Goal: Transaction & Acquisition: Register for event/course

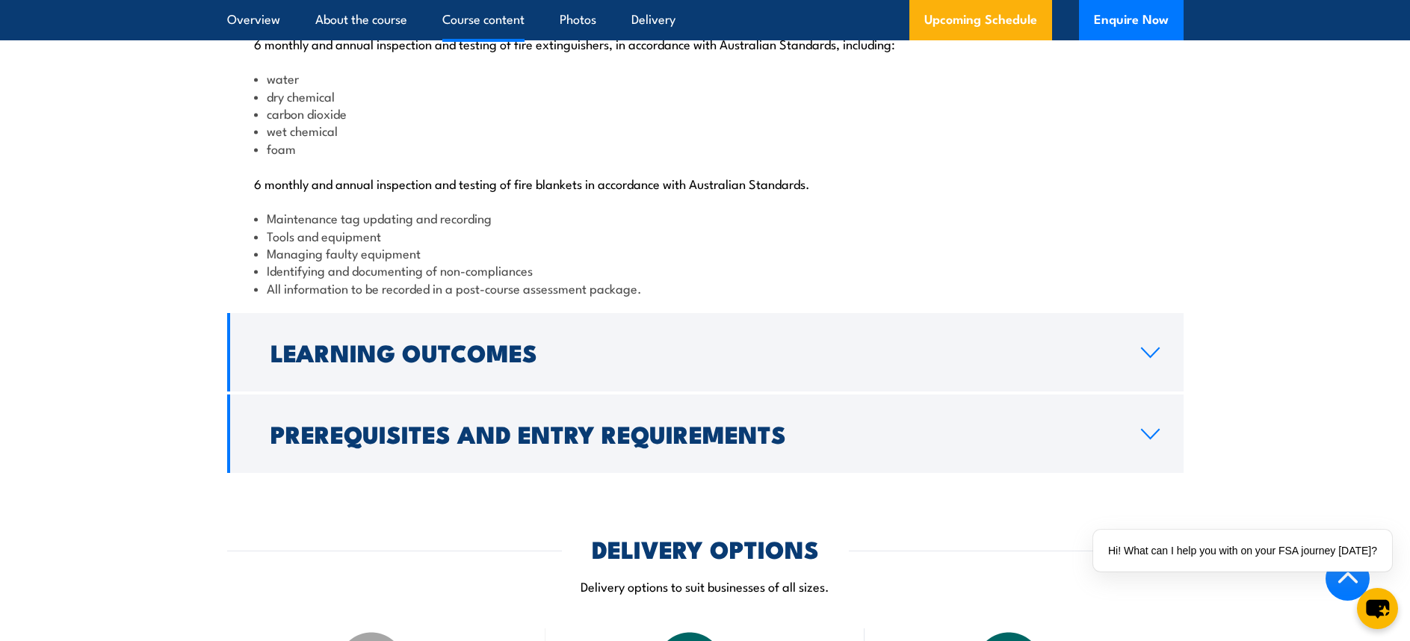
scroll to position [1644, 0]
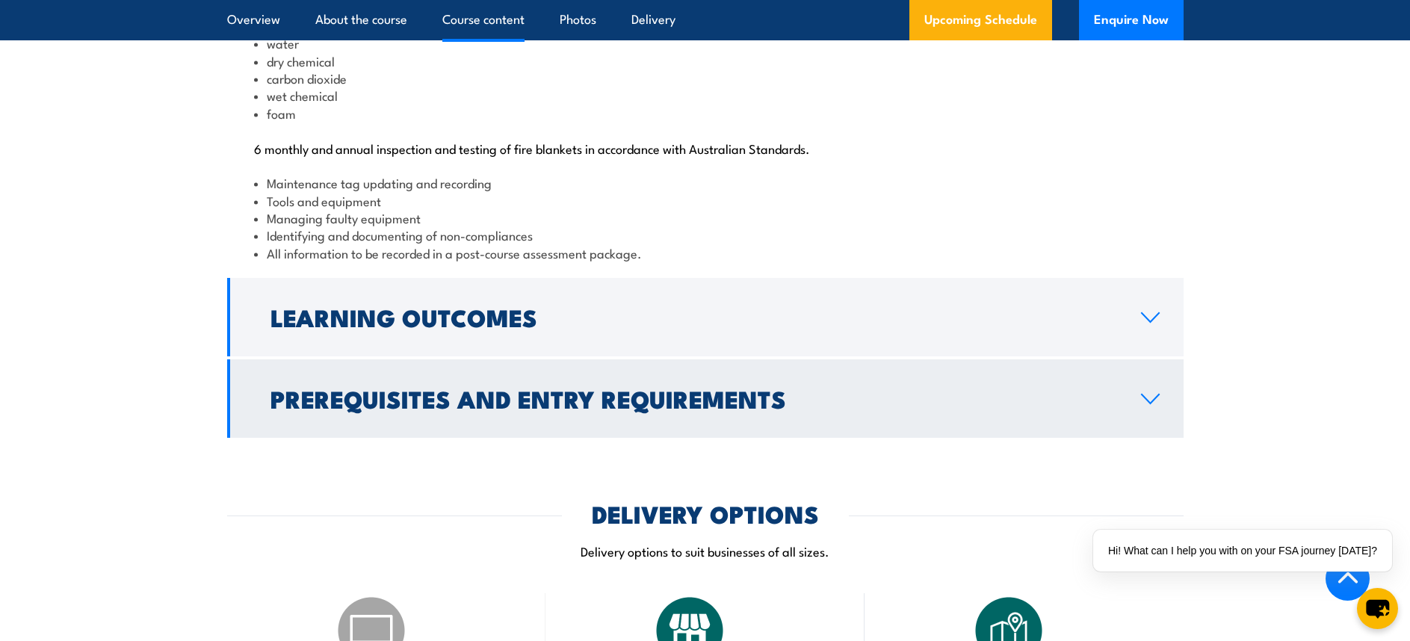
click at [696, 356] on link "Learning Outcomes" at bounding box center [705, 317] width 956 height 78
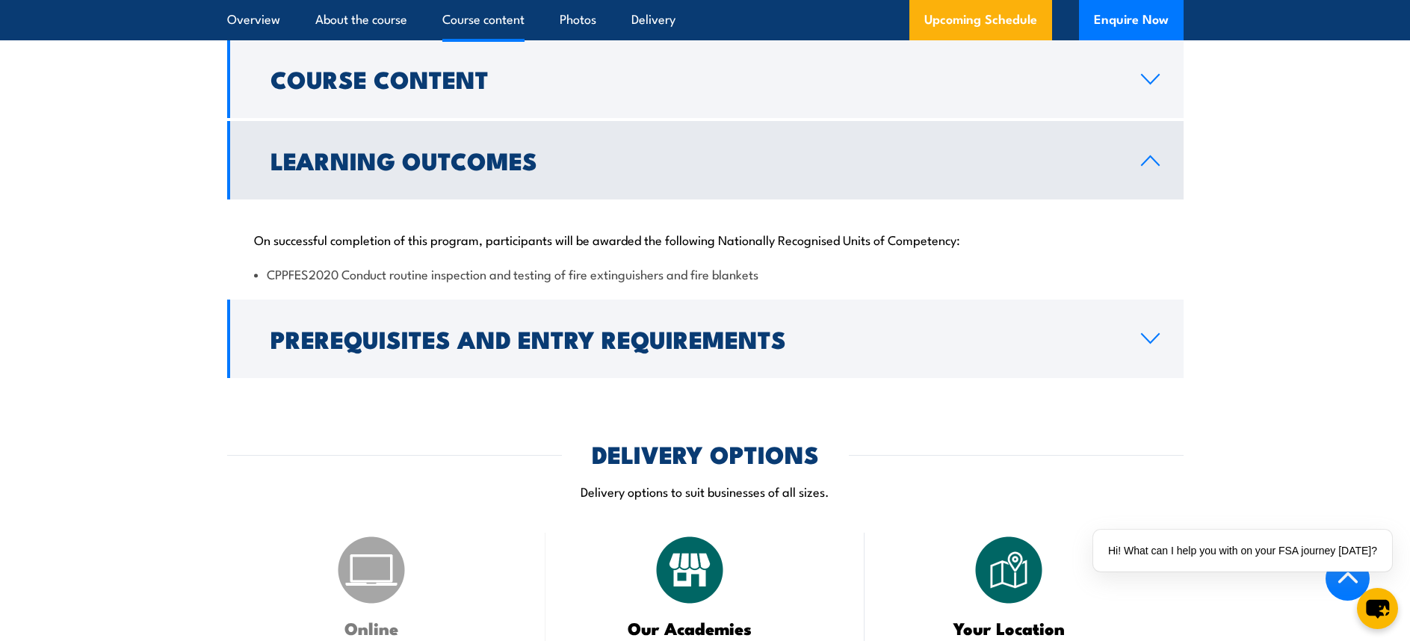
scroll to position [1569, 0]
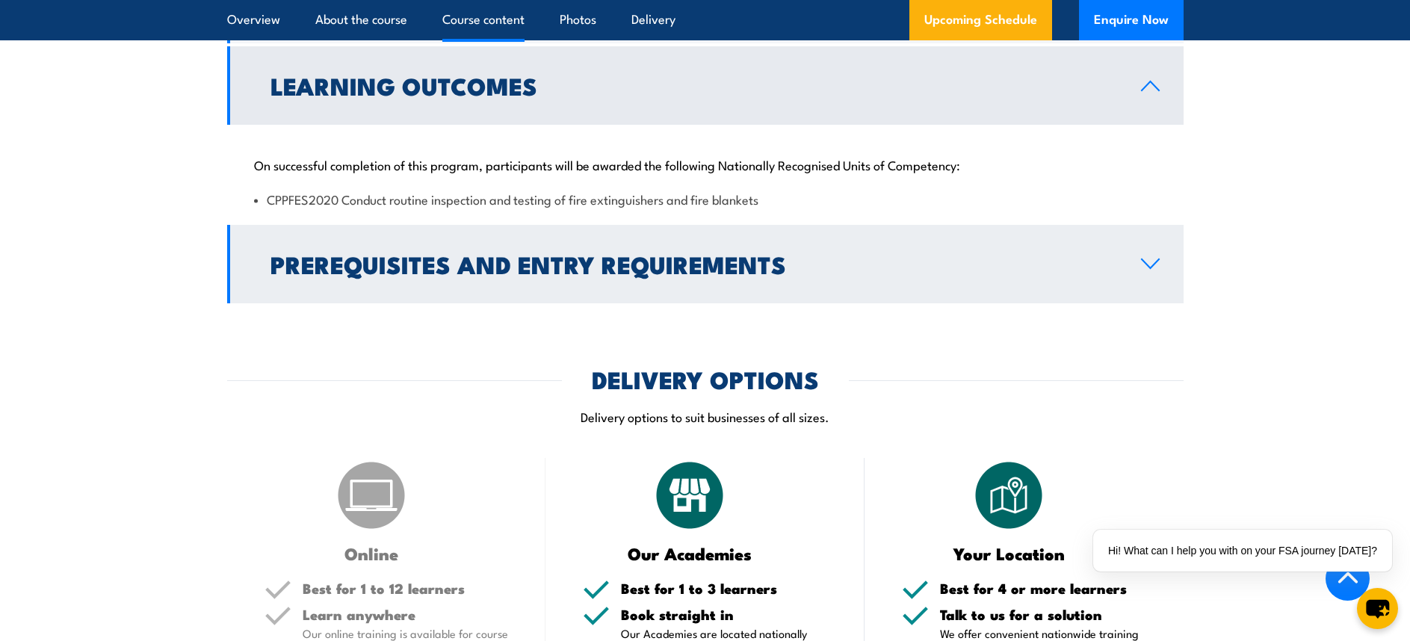
click at [716, 274] on h2 "Prerequisites and Entry Requirements" at bounding box center [693, 263] width 847 height 21
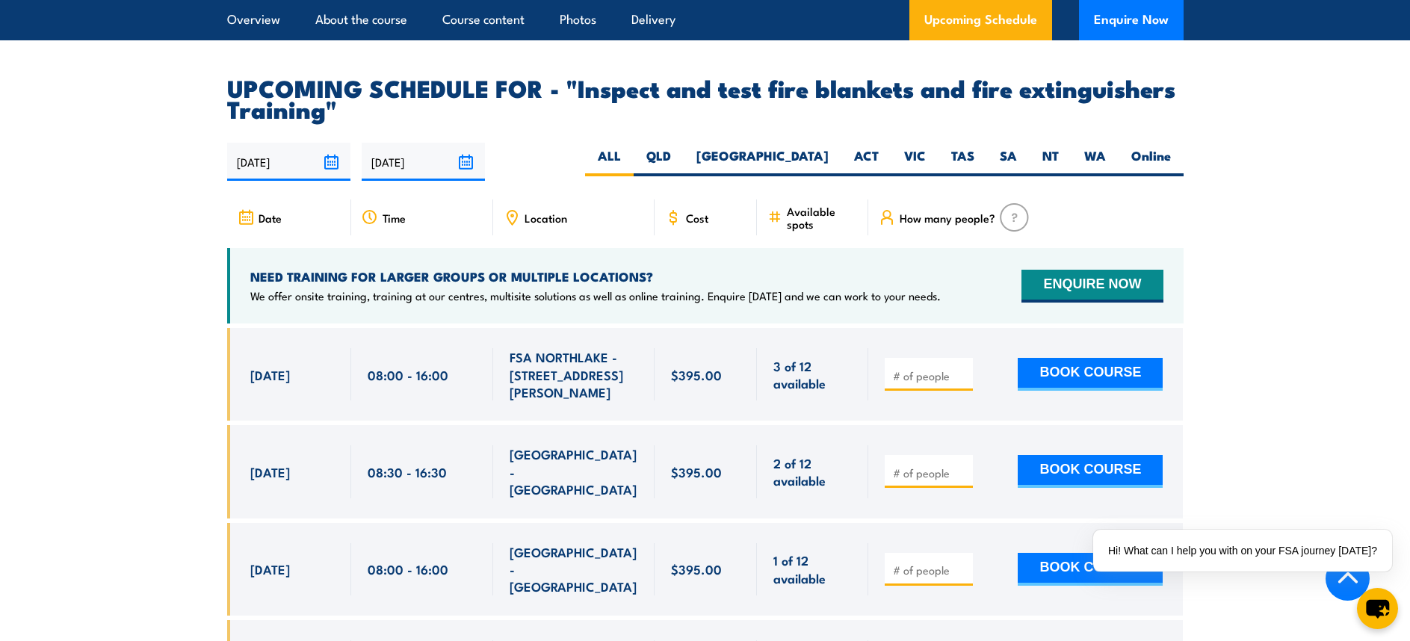
scroll to position [2615, 0]
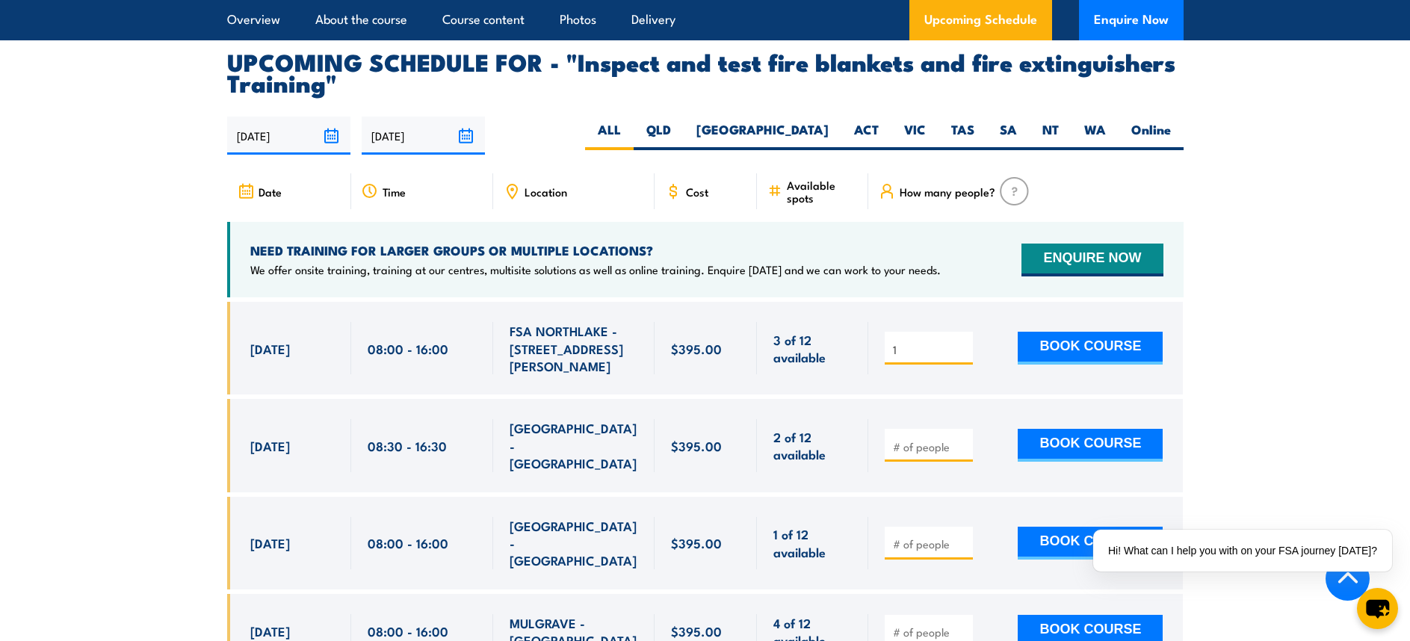
type input "1"
click at [962, 357] on input "1" at bounding box center [930, 349] width 75 height 15
click at [960, 357] on input "1" at bounding box center [930, 349] width 75 height 15
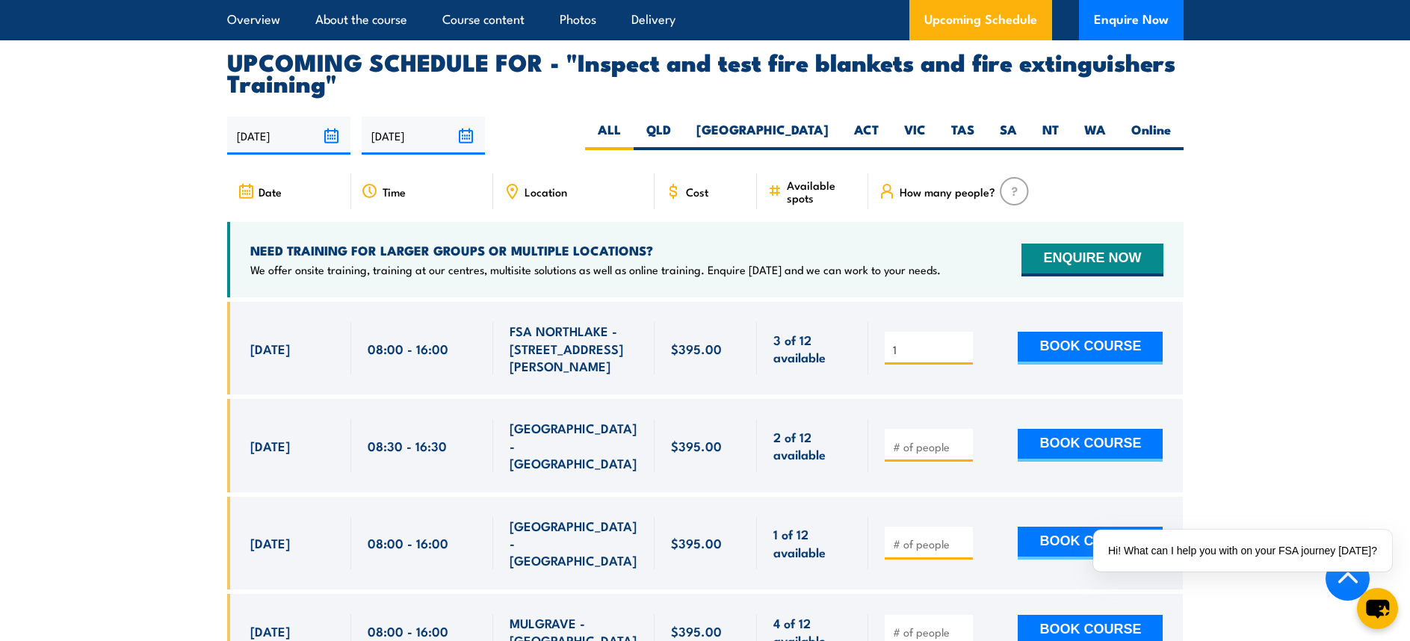
click at [968, 357] on input "1" at bounding box center [930, 349] width 75 height 15
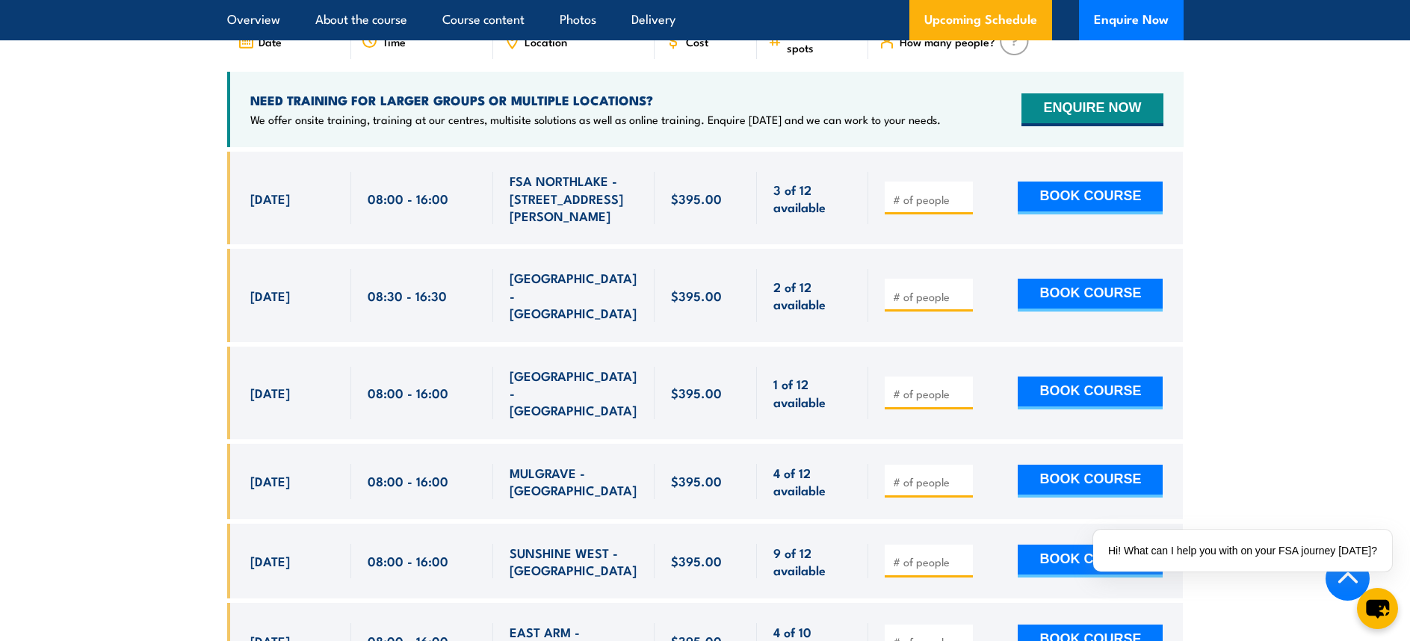
scroll to position [2765, 0]
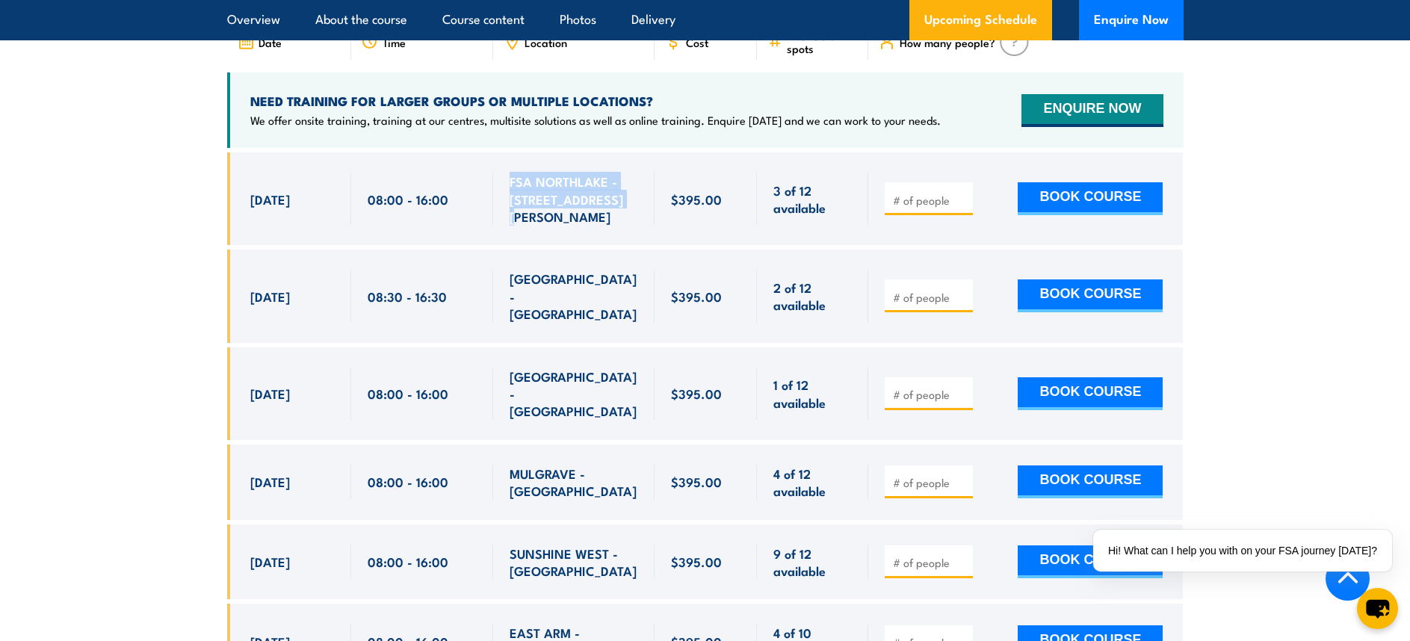
drag, startPoint x: 617, startPoint y: 229, endPoint x: 567, endPoint y: 220, distance: 50.9
click at [507, 213] on div "FSA NORTHLAKE - 128 Farrington Rd" at bounding box center [573, 198] width 161 height 93
copy span "FSA NORTHLAKE - 128 Farrington Rd"
click at [646, 237] on div "FSA NORTHLAKE - 128 Farrington Rd" at bounding box center [573, 198] width 161 height 93
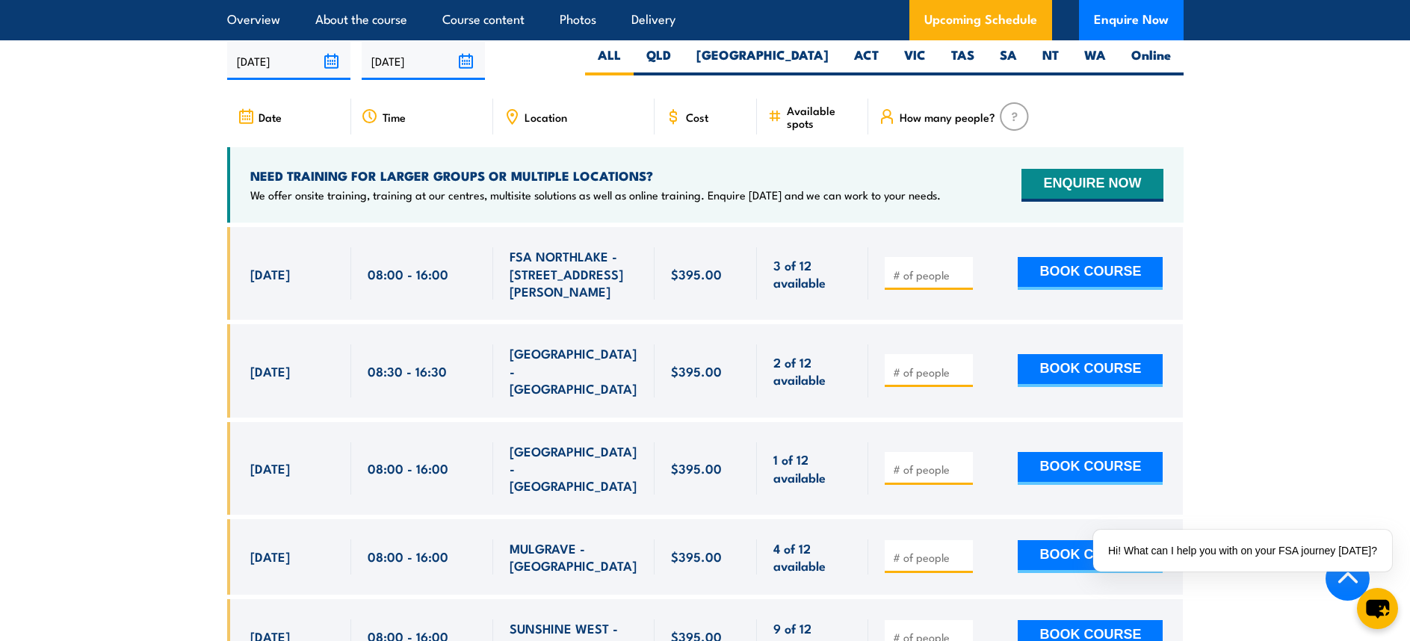
scroll to position [2615, 0]
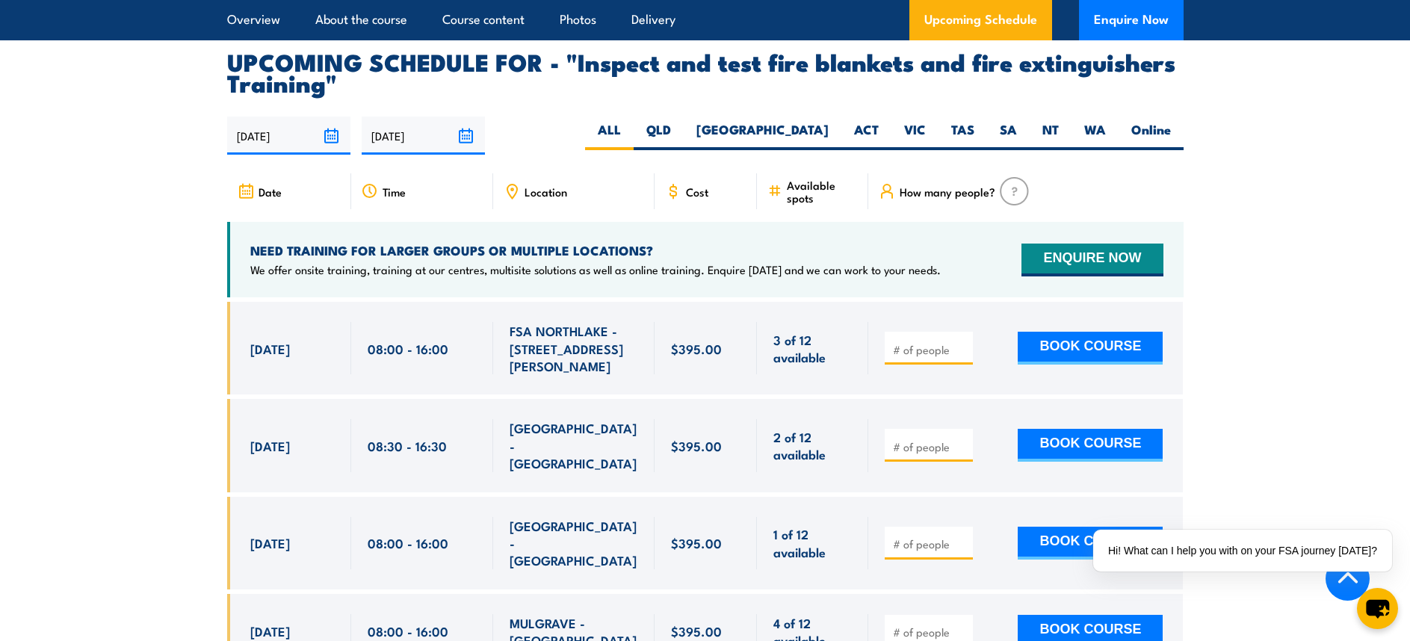
click at [533, 198] on span "Location" at bounding box center [546, 191] width 43 height 13
click at [492, 209] on div "Time" at bounding box center [422, 191] width 142 height 36
click at [512, 199] on icon at bounding box center [512, 191] width 16 height 16
click at [513, 199] on icon at bounding box center [512, 191] width 16 height 16
click at [584, 209] on div "Location" at bounding box center [573, 191] width 161 height 36
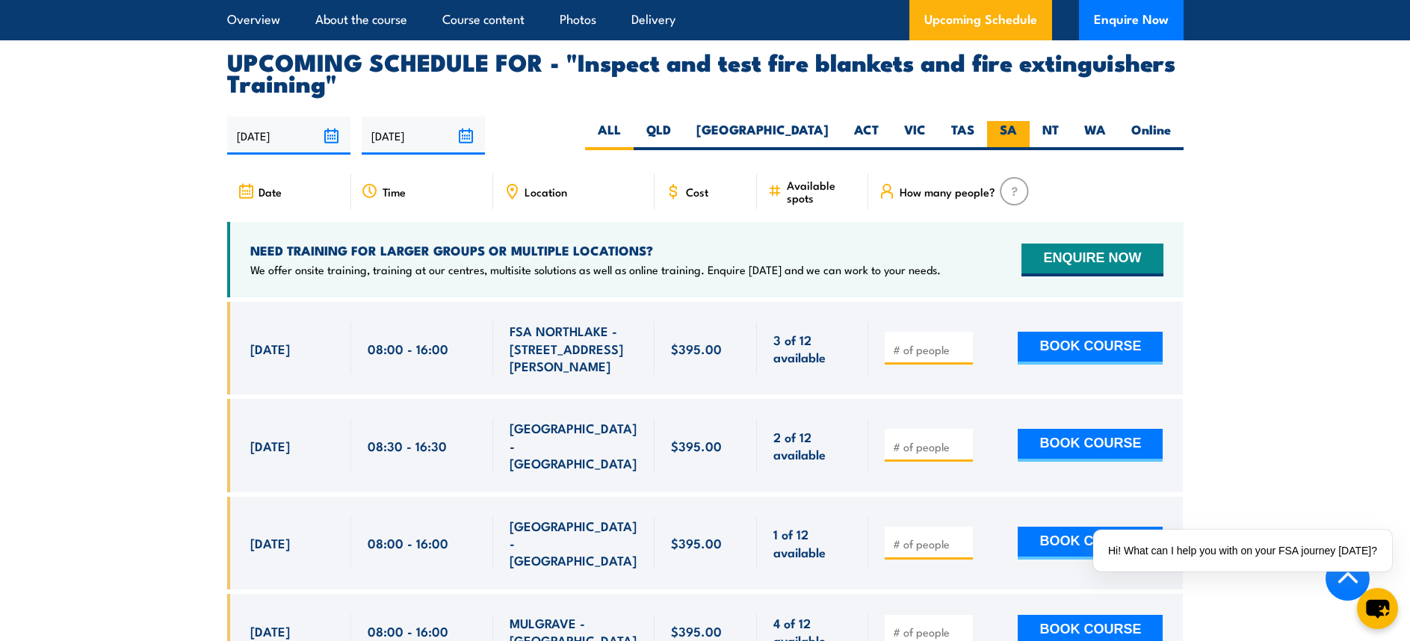
click at [1012, 150] on label "SA" at bounding box center [1008, 135] width 43 height 29
click at [1017, 131] on input "SA" at bounding box center [1022, 126] width 10 height 10
radio input "true"
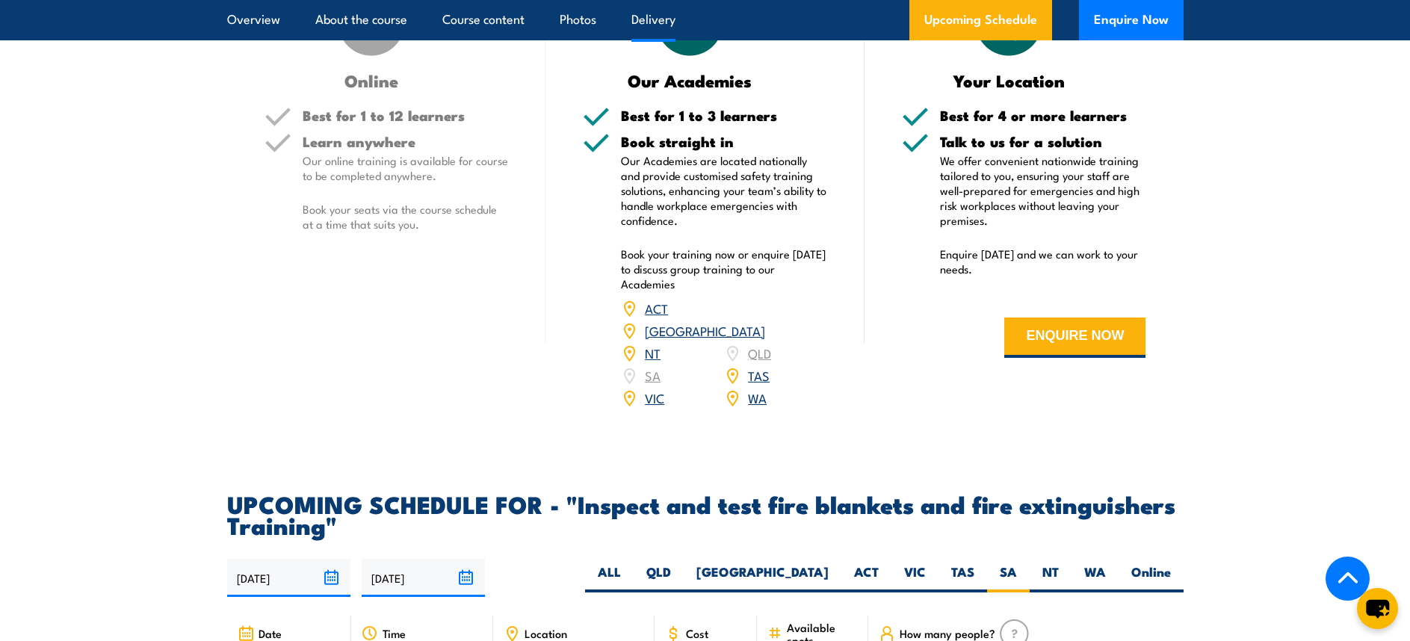
scroll to position [2177, 0]
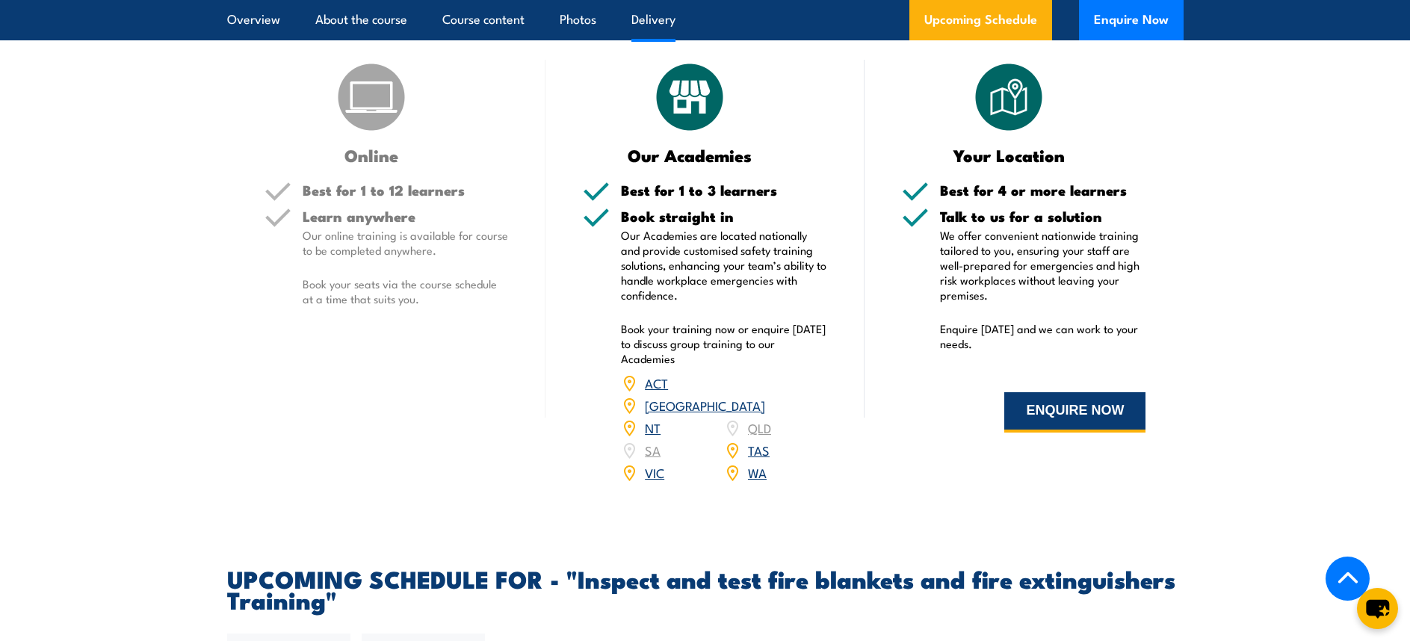
click at [1053, 433] on button "ENQUIRE NOW" at bounding box center [1074, 412] width 141 height 40
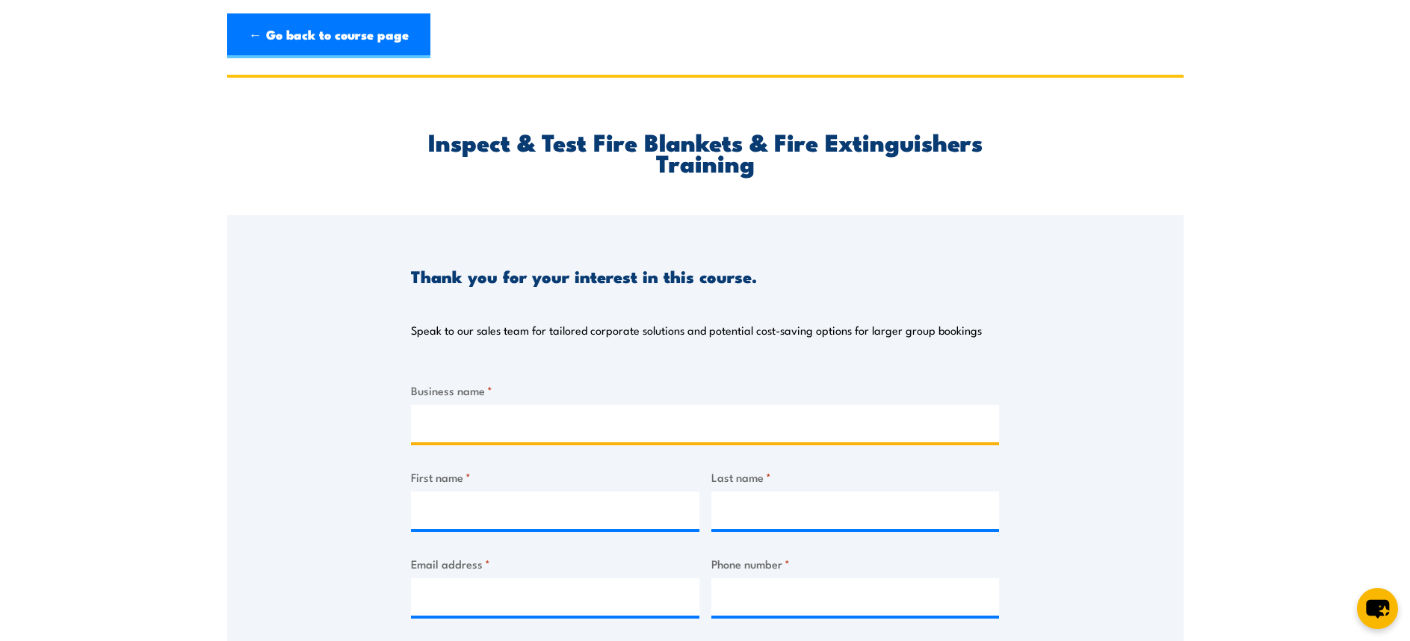
click at [506, 418] on input "Business name *" at bounding box center [705, 423] width 588 height 37
type input "Total Earthworx"
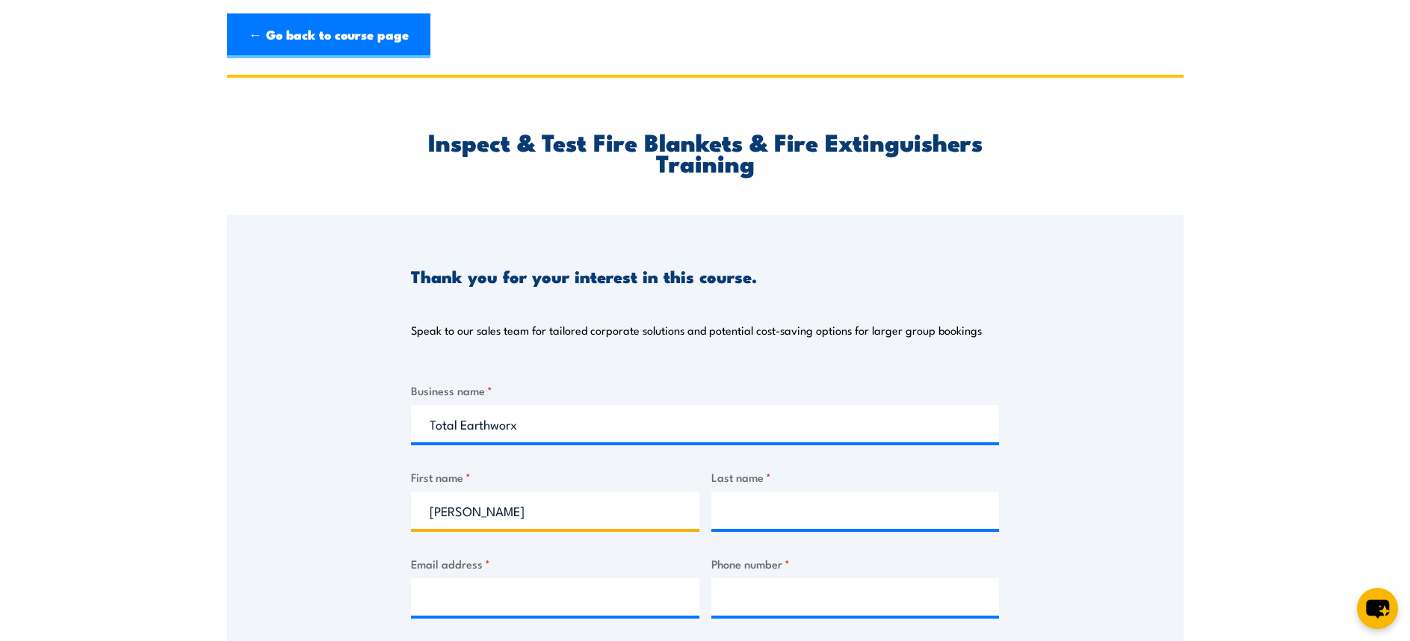
type input "[PERSON_NAME]"
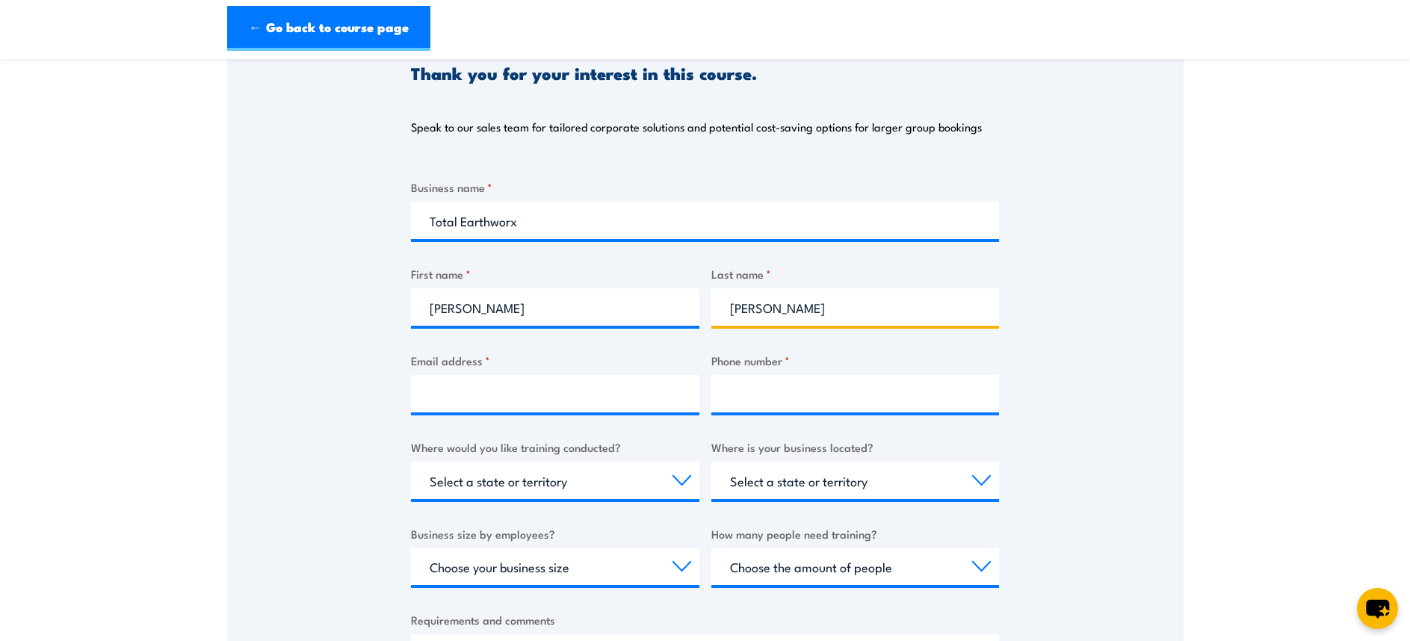
scroll to position [224, 0]
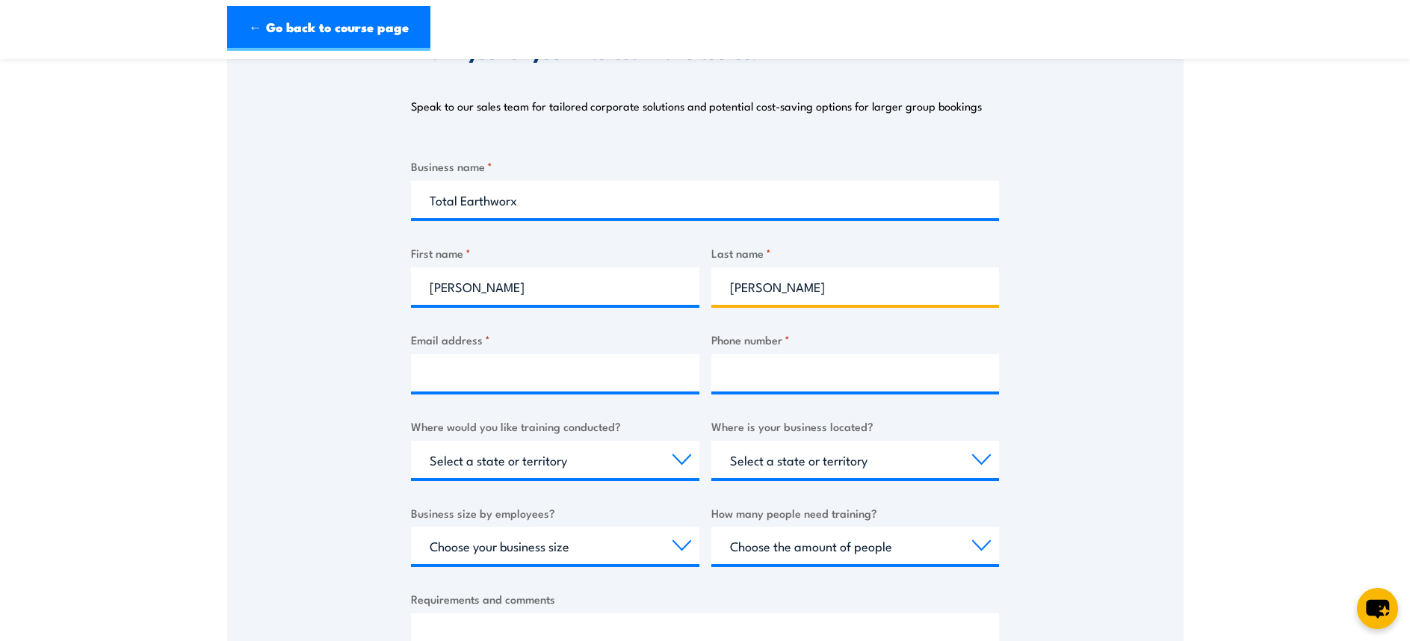
type input "[PERSON_NAME]"
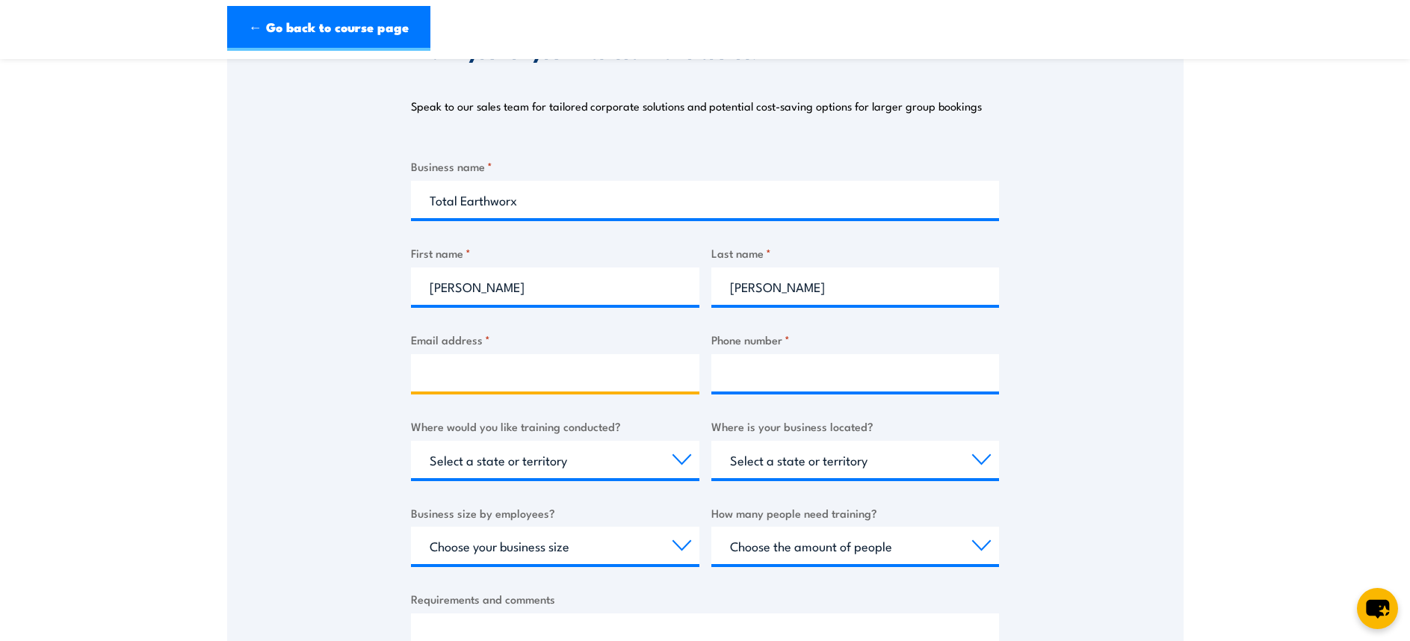
click at [526, 382] on input "Email address *" at bounding box center [555, 372] width 288 height 37
type input "[EMAIL_ADDRESS][DOMAIN_NAME]"
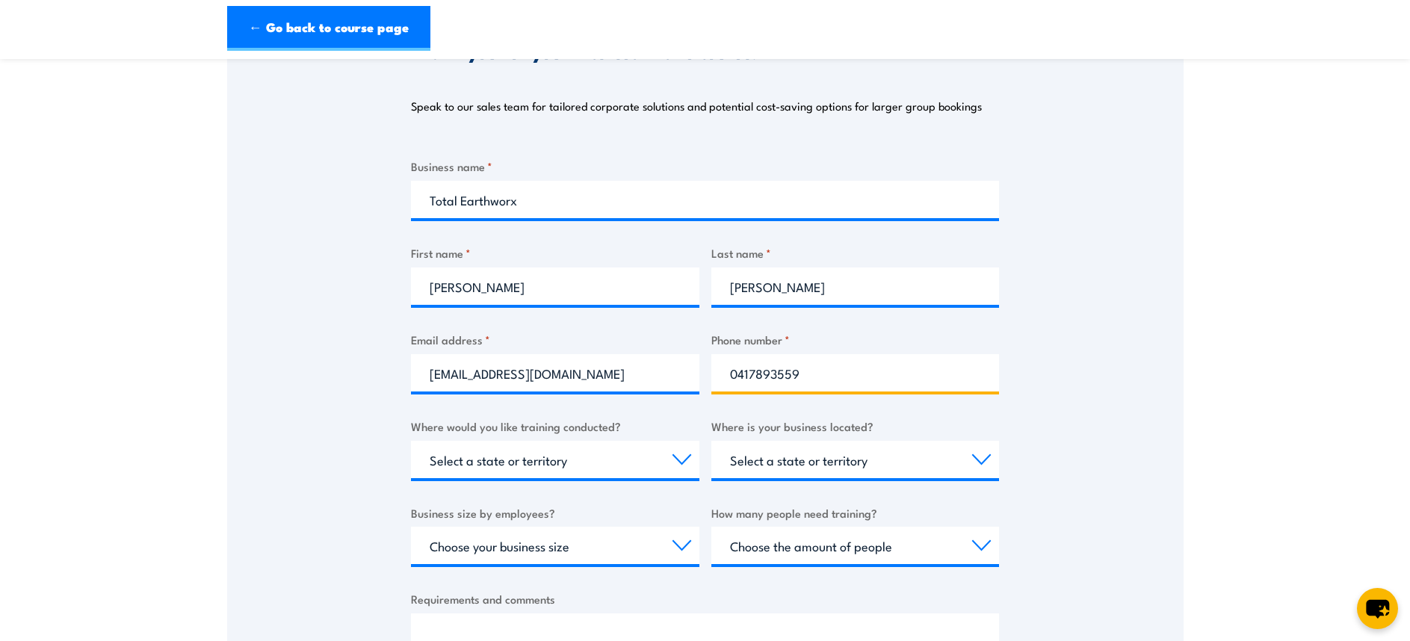
type input "0417893559"
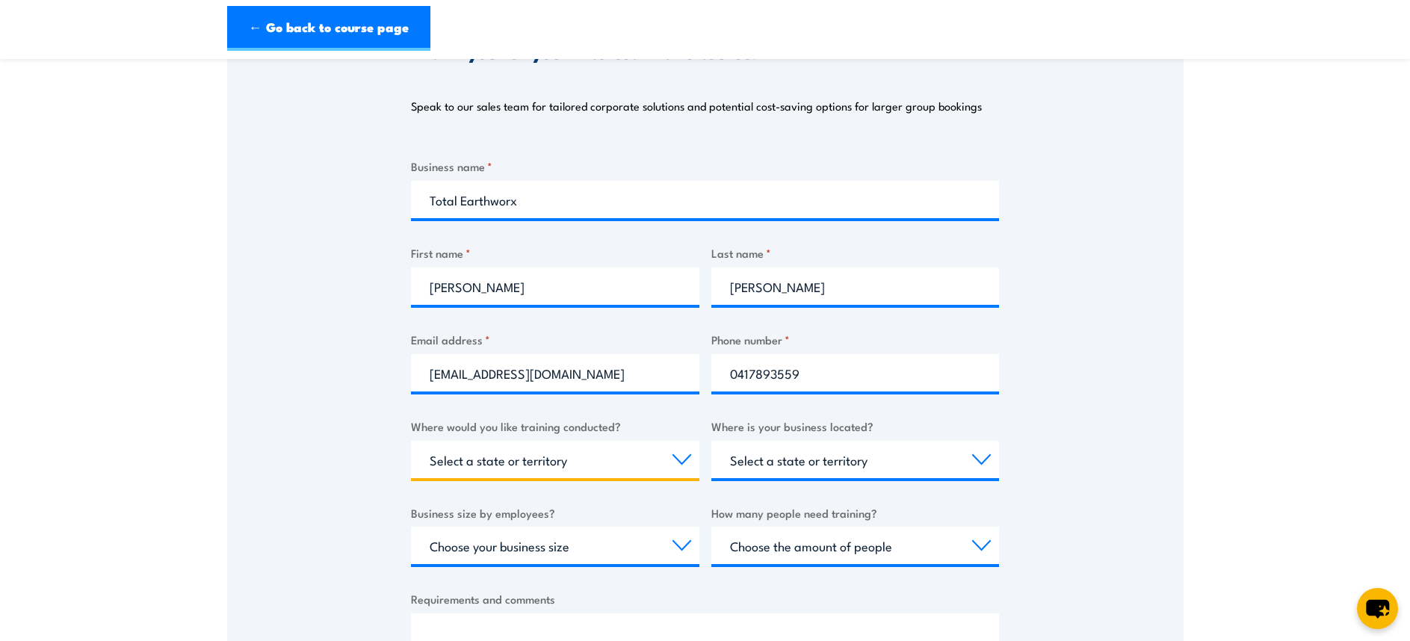
click at [683, 462] on select "Select a state or territory Nationally - multiple locations [GEOGRAPHIC_DATA] […" at bounding box center [555, 459] width 288 height 37
select select "SA"
click at [411, 441] on select "Select a state or territory Nationally - multiple locations [GEOGRAPHIC_DATA] […" at bounding box center [555, 459] width 288 height 37
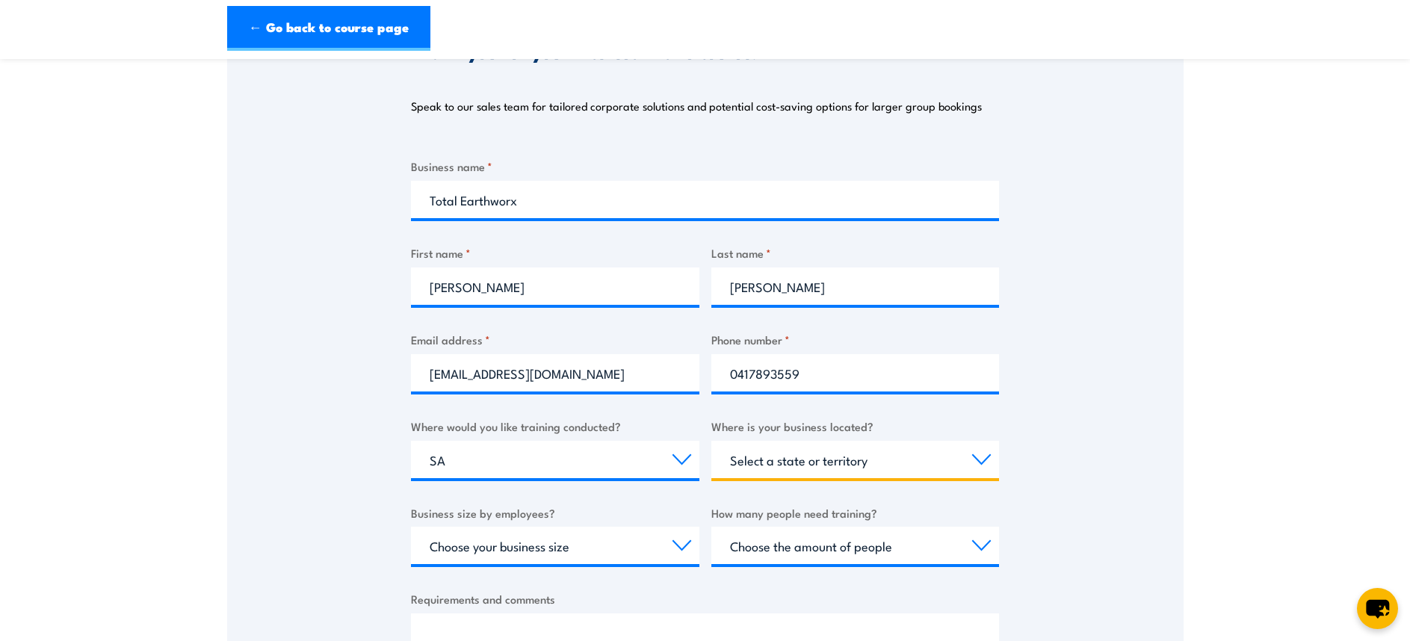
click at [829, 456] on select "Select a state or territory [GEOGRAPHIC_DATA] [GEOGRAPHIC_DATA] [GEOGRAPHIC_DAT…" at bounding box center [855, 459] width 288 height 37
select select "SA"
click at [711, 441] on select "Select a state or territory [GEOGRAPHIC_DATA] [GEOGRAPHIC_DATA] [GEOGRAPHIC_DAT…" at bounding box center [855, 459] width 288 height 37
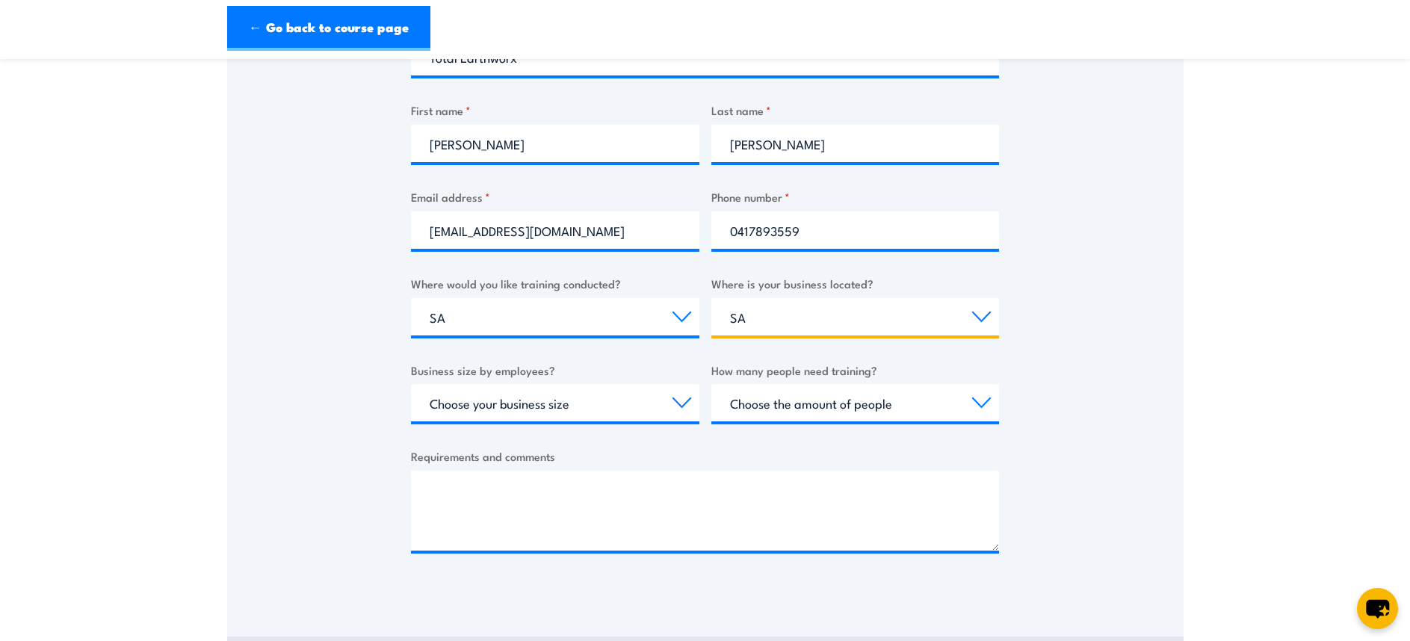
scroll to position [374, 0]
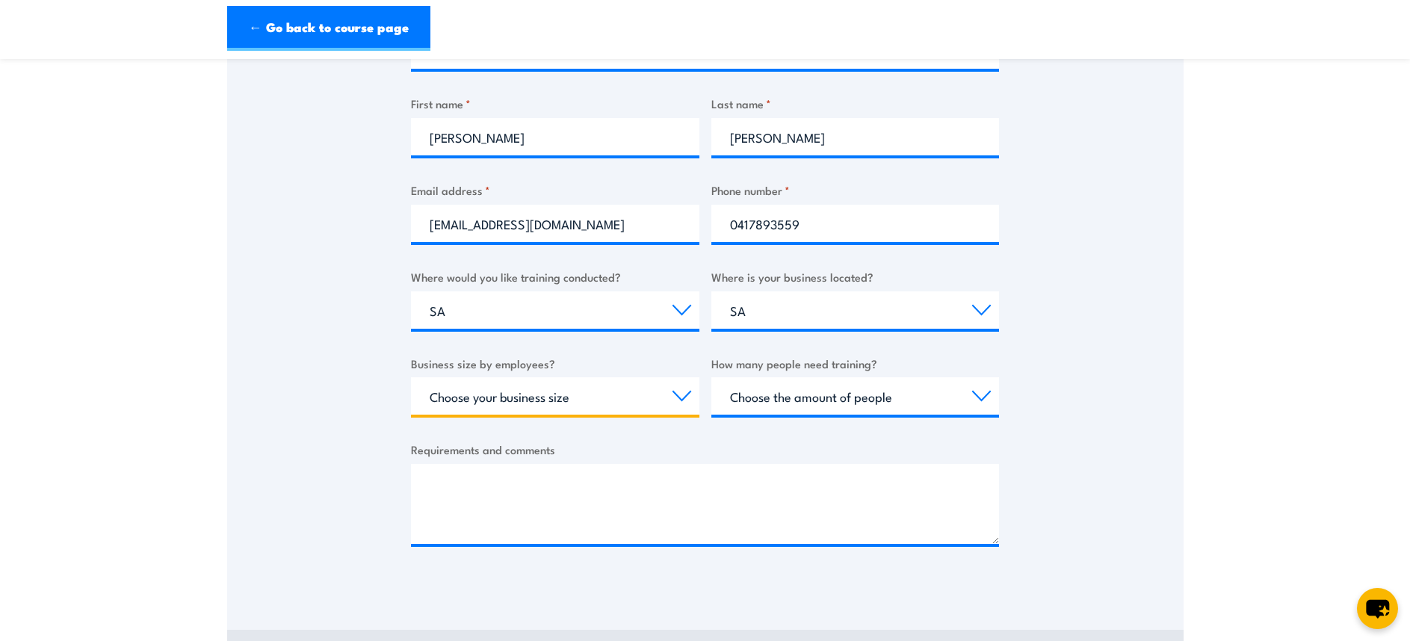
click at [682, 403] on select "Choose your business size 1 to 19 20 to 199 200+" at bounding box center [555, 395] width 288 height 37
select select "1 to 19"
click at [411, 377] on select "Choose your business size 1 to 19 20 to 199 200+" at bounding box center [555, 395] width 288 height 37
click at [932, 402] on select "Choose the amount of people 1 to 4 5 to 19 20+" at bounding box center [855, 395] width 288 height 37
select select "1 to 4"
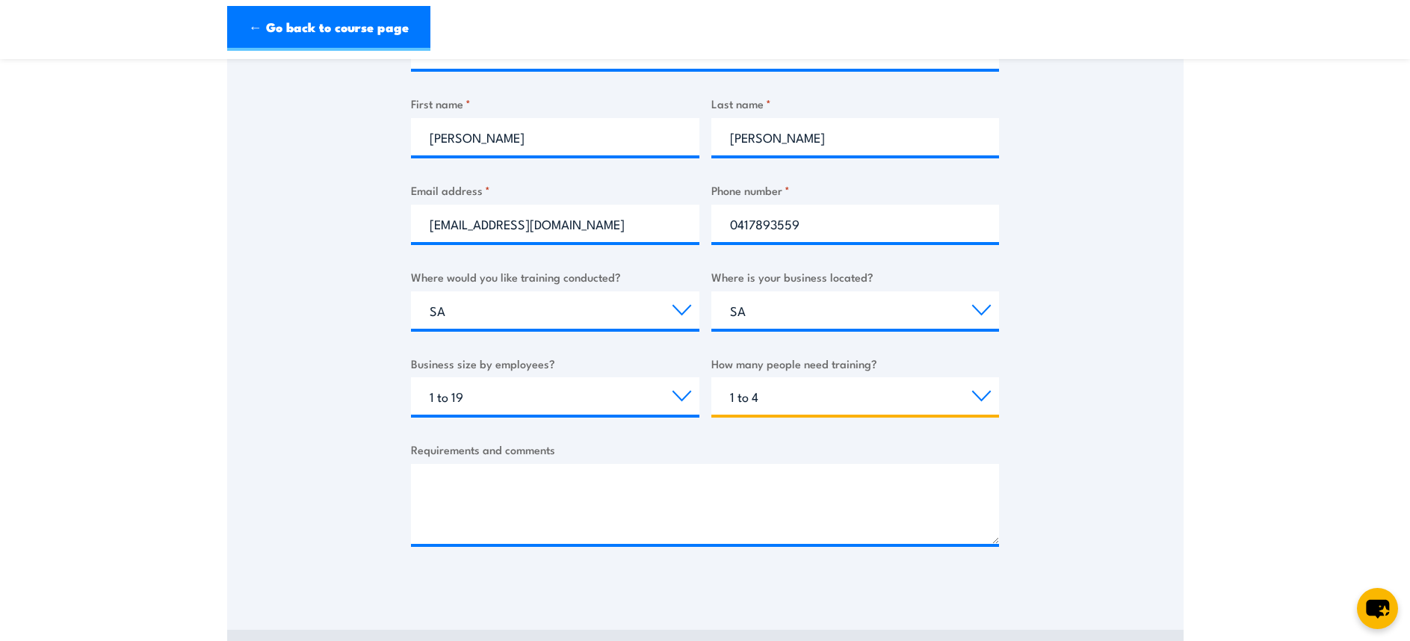
click at [711, 377] on select "Choose the amount of people 1 to 4 5 to 19 20+" at bounding box center [855, 395] width 288 height 37
click at [634, 483] on textarea "Requirements and comments" at bounding box center [705, 504] width 588 height 80
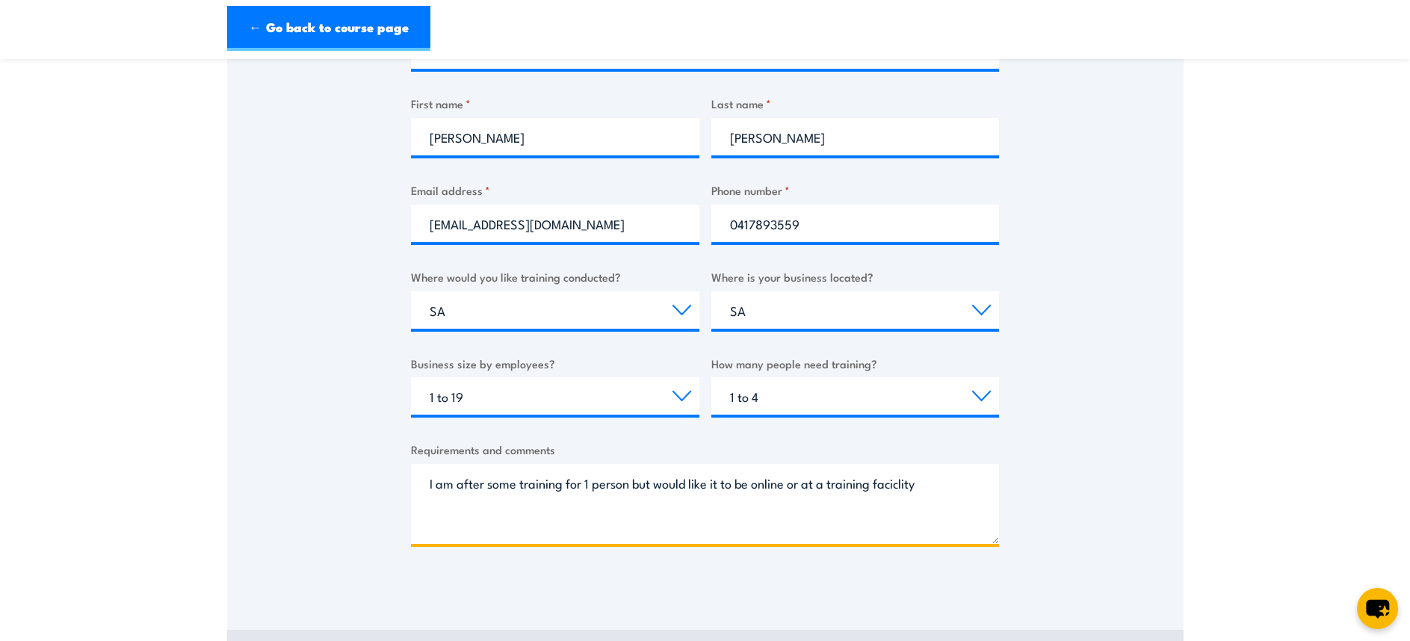
click at [904, 487] on textarea "I am after some training for 1 person but would like it to be online or at a tr…" at bounding box center [705, 504] width 588 height 80
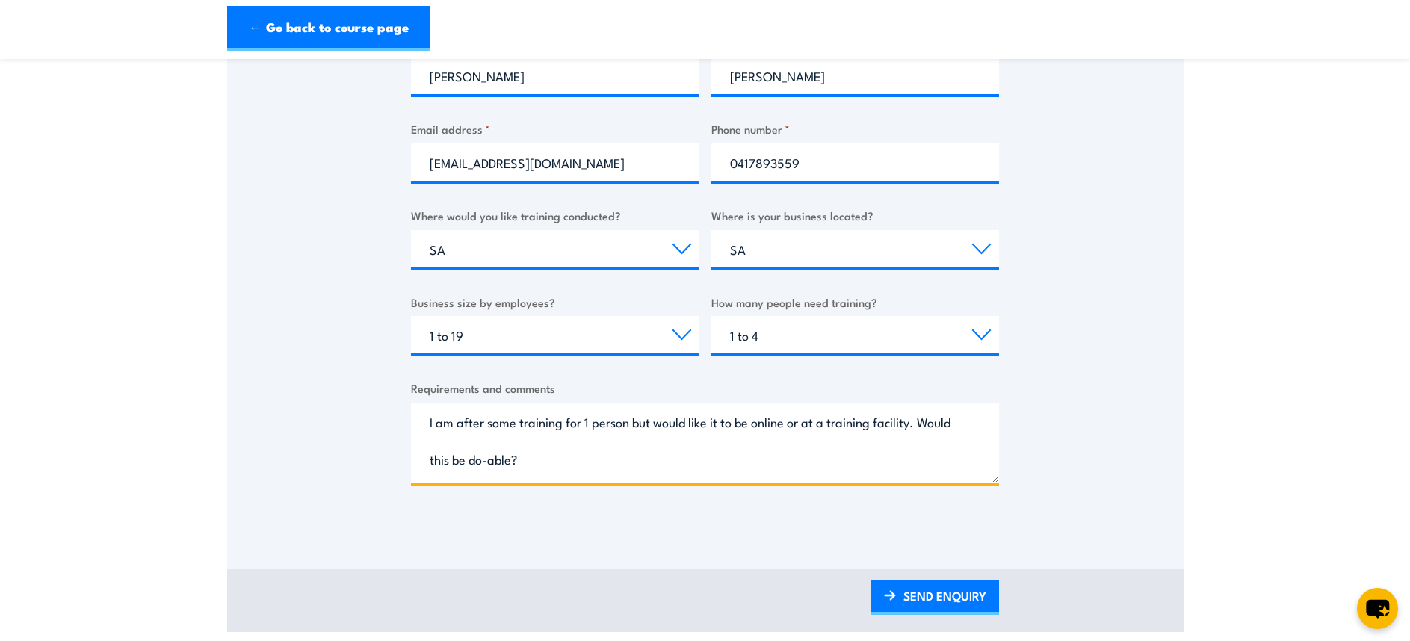
scroll to position [448, 0]
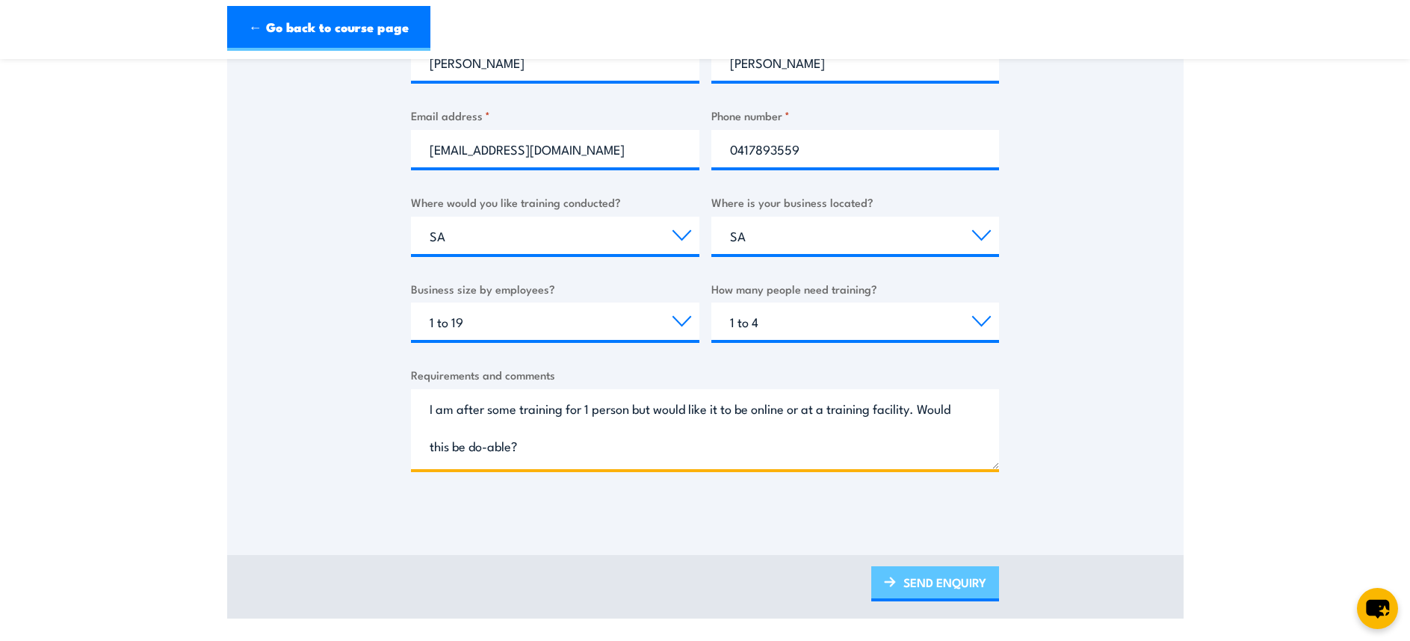
type textarea "I am after some training for 1 person but would like it to be online or at a tr…"
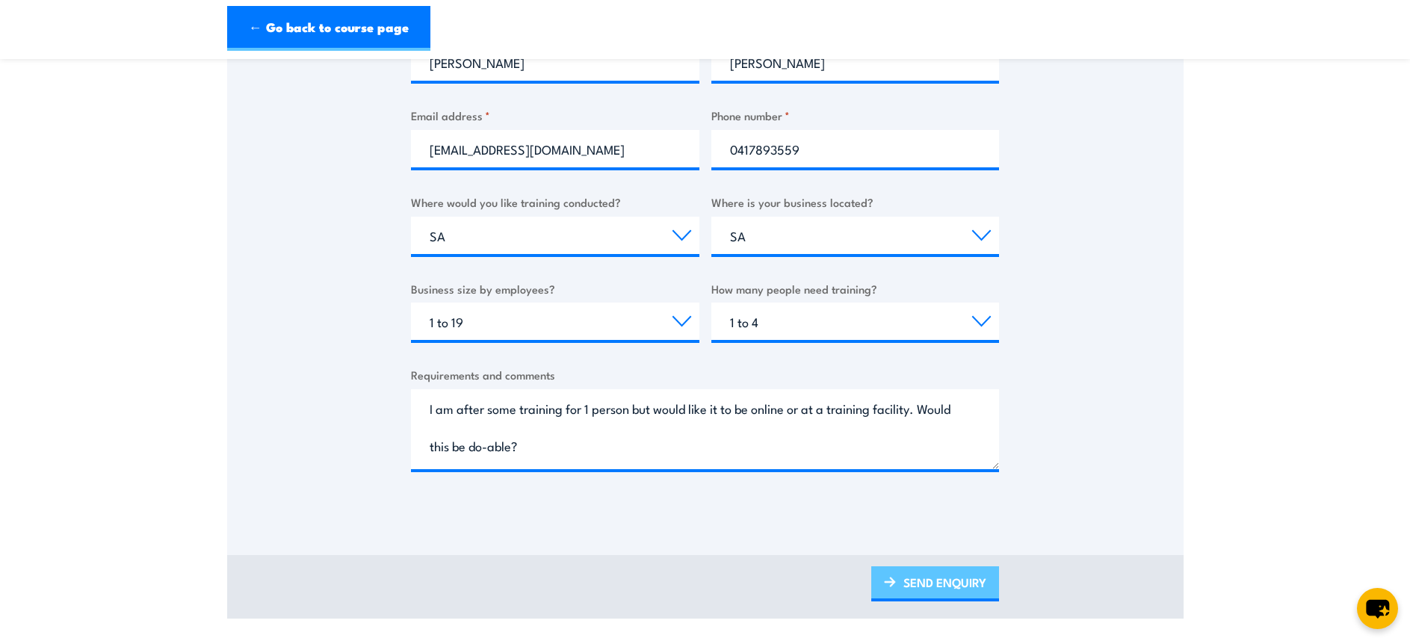
click at [954, 576] on link "SEND ENQUIRY" at bounding box center [935, 583] width 128 height 35
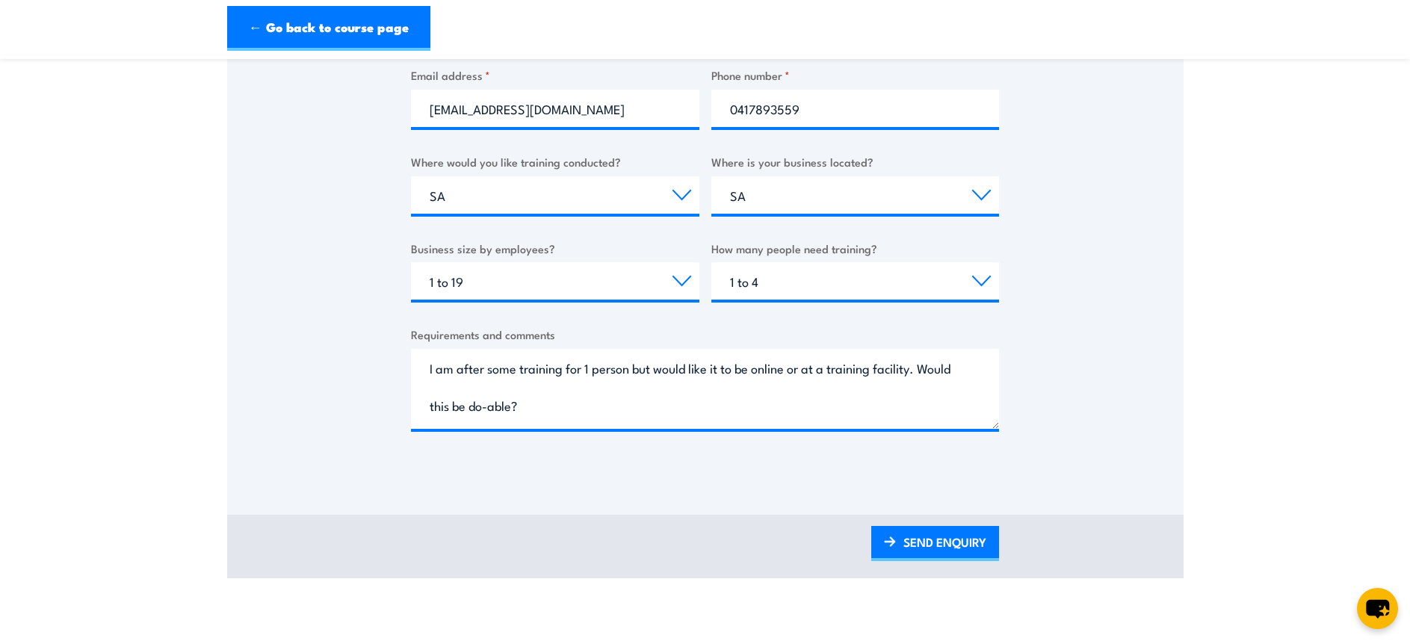
scroll to position [523, 0]
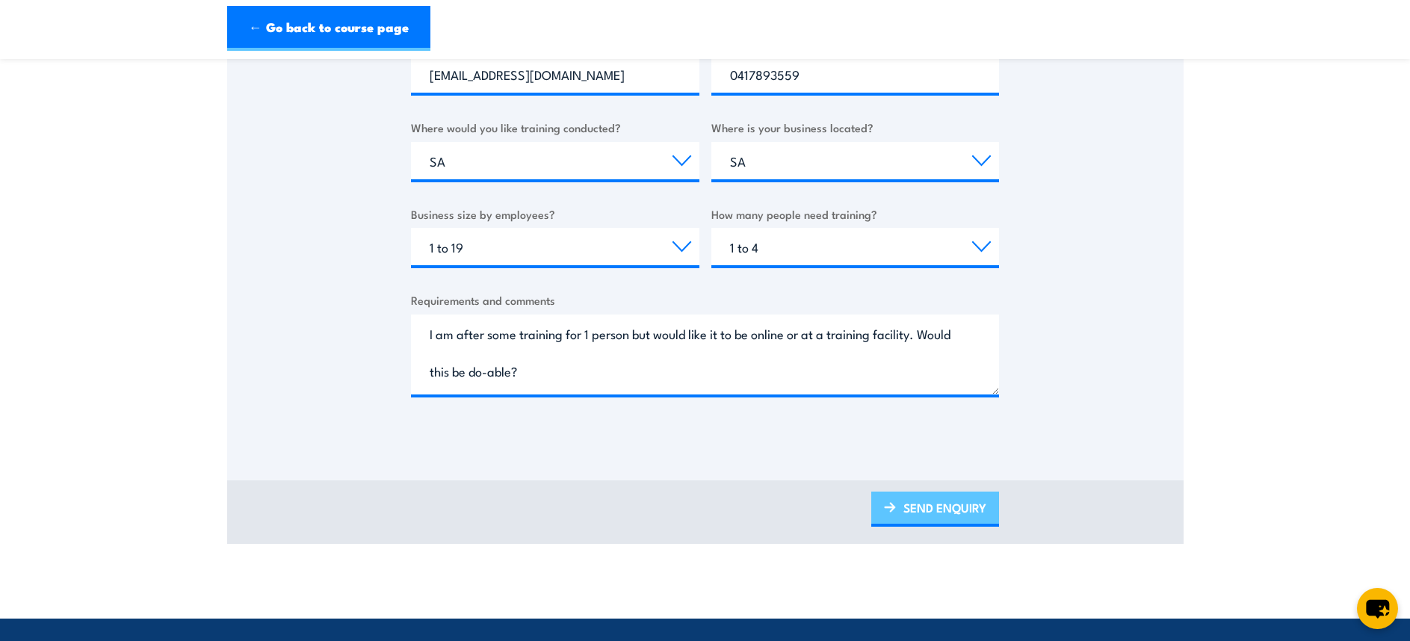
click at [935, 508] on link "SEND ENQUIRY" at bounding box center [935, 509] width 128 height 35
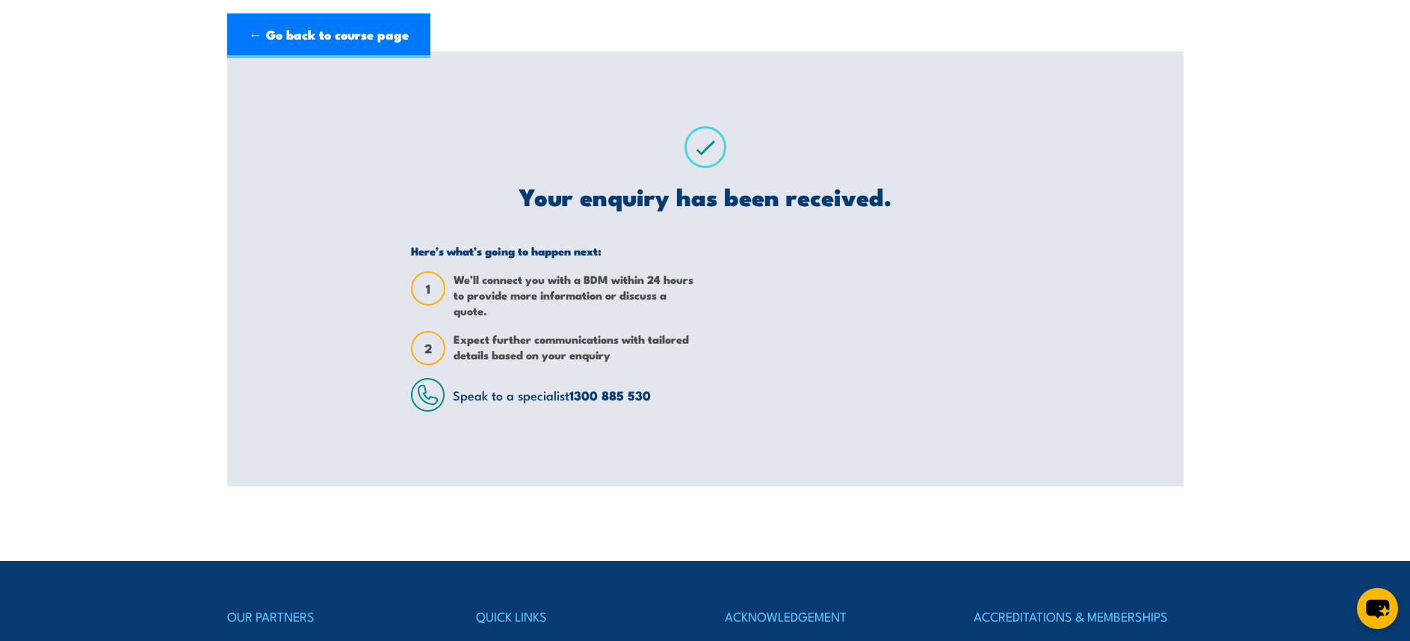
scroll to position [0, 0]
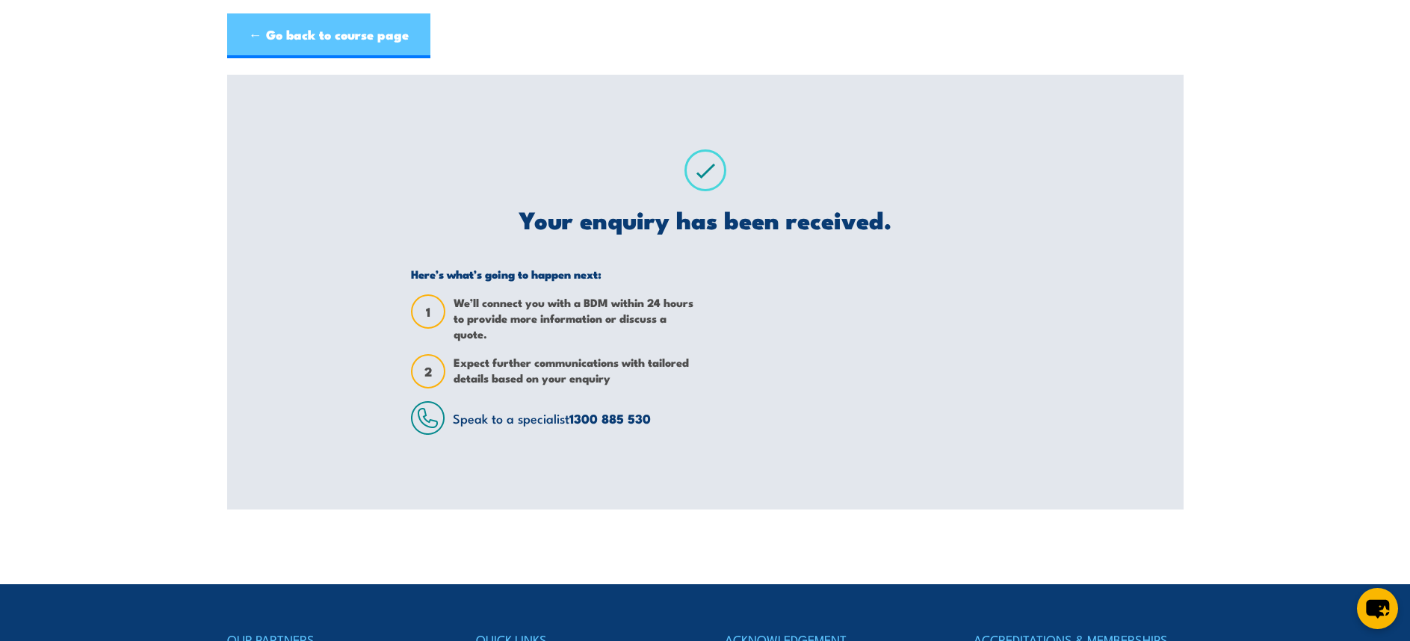
click at [337, 18] on link "← Go back to course page" at bounding box center [328, 35] width 203 height 45
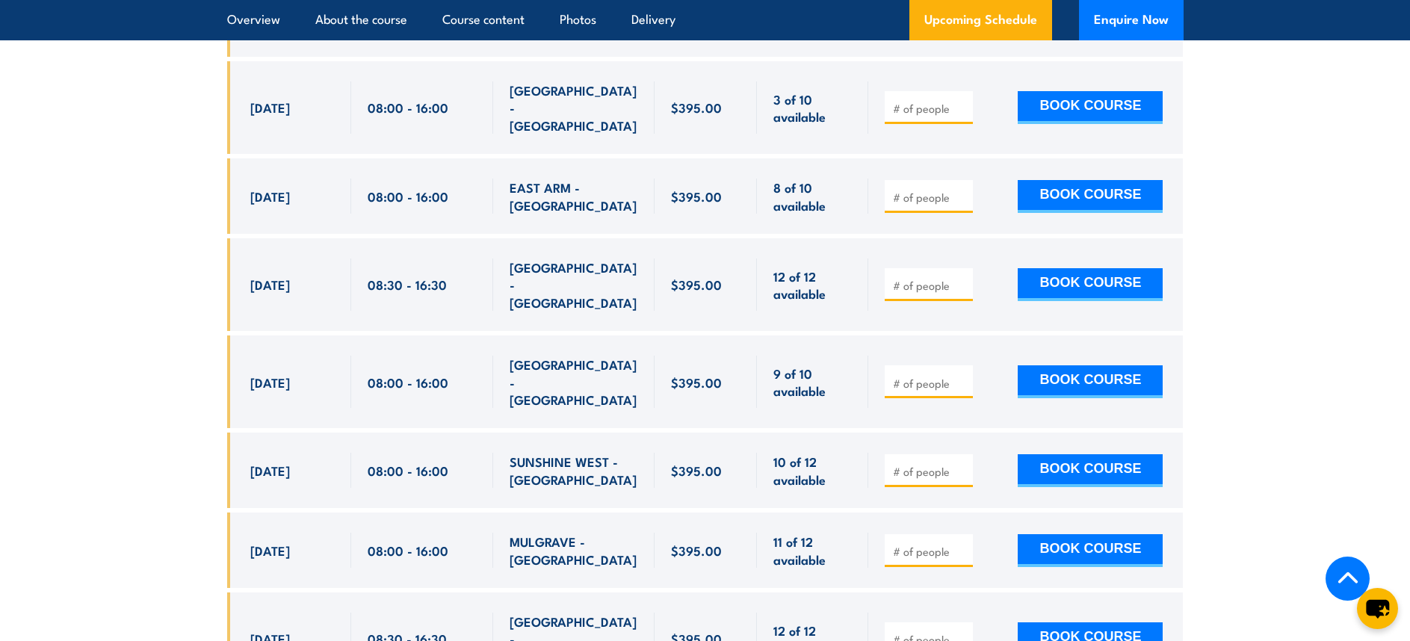
scroll to position [3970, 0]
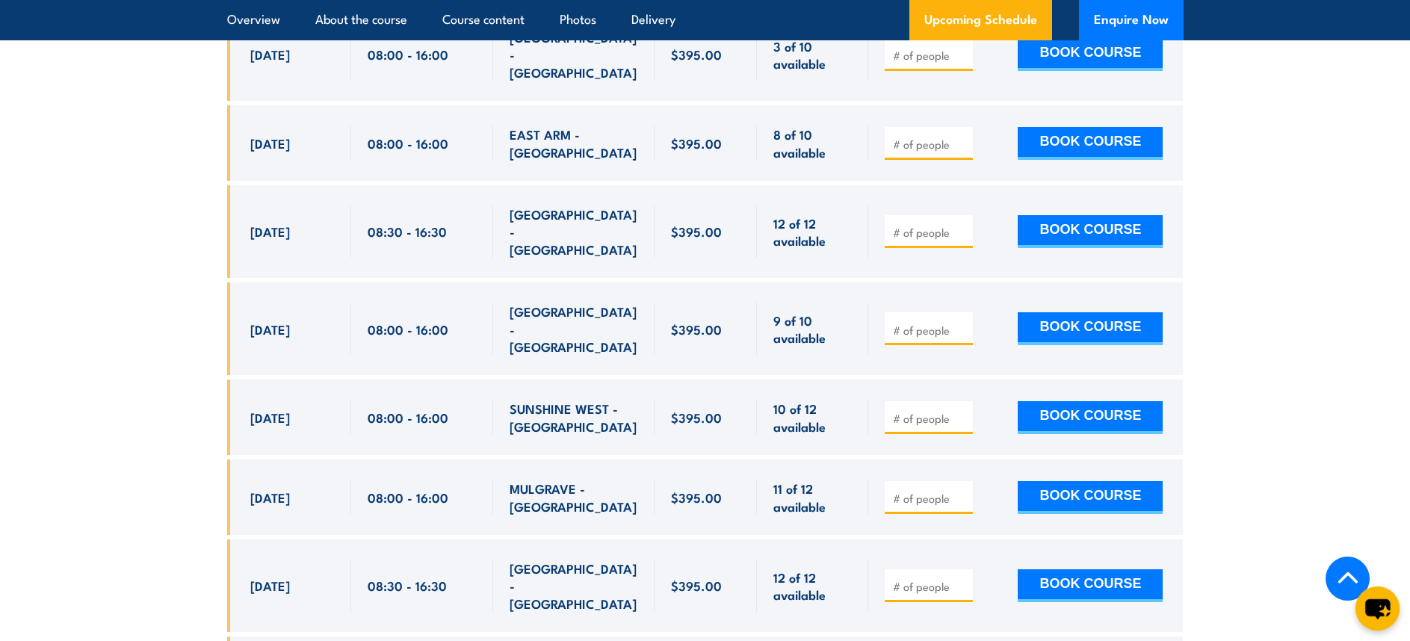
click at [1376, 610] on icon "chat-button" at bounding box center [1377, 609] width 25 height 20
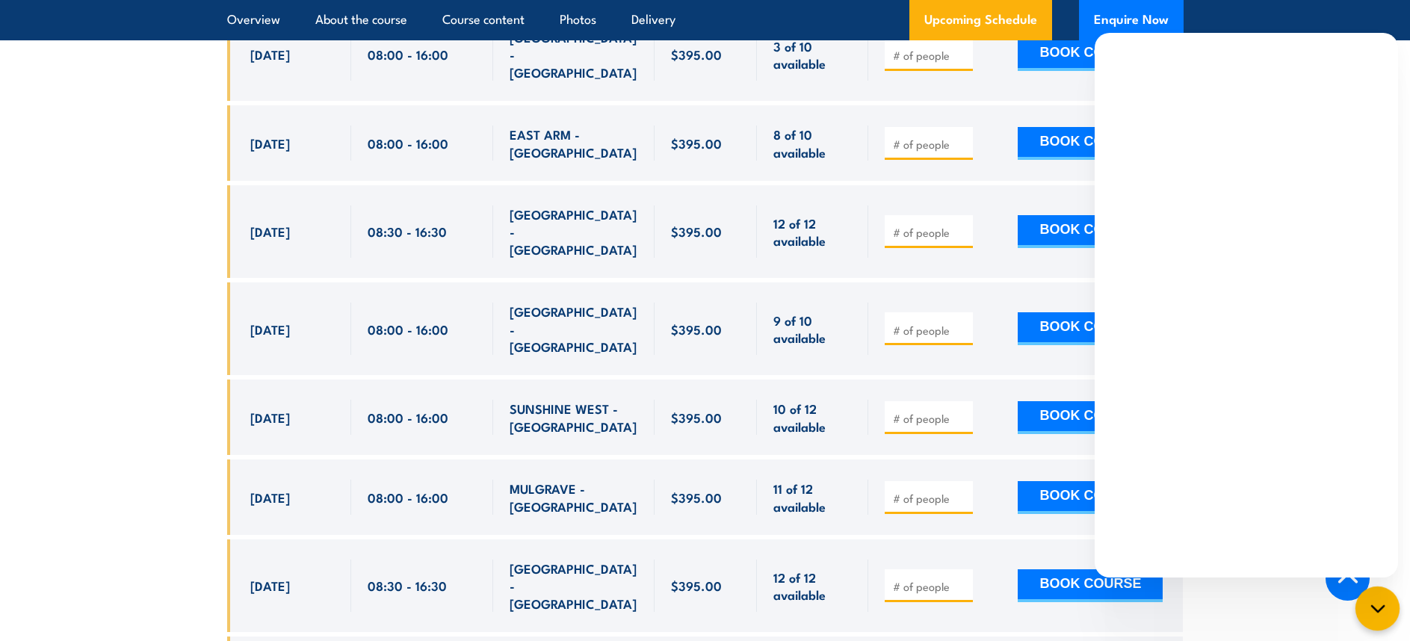
click at [1376, 610] on icon "chat-button" at bounding box center [1377, 608] width 12 height 6
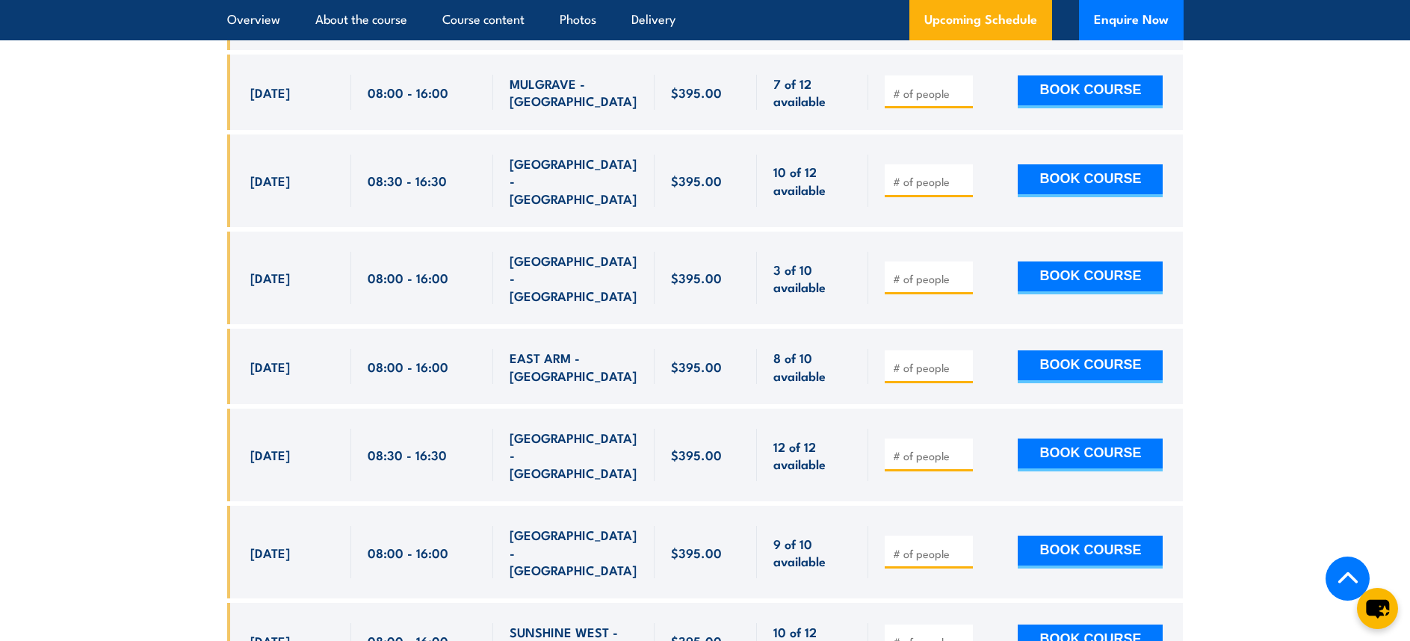
scroll to position [3746, 0]
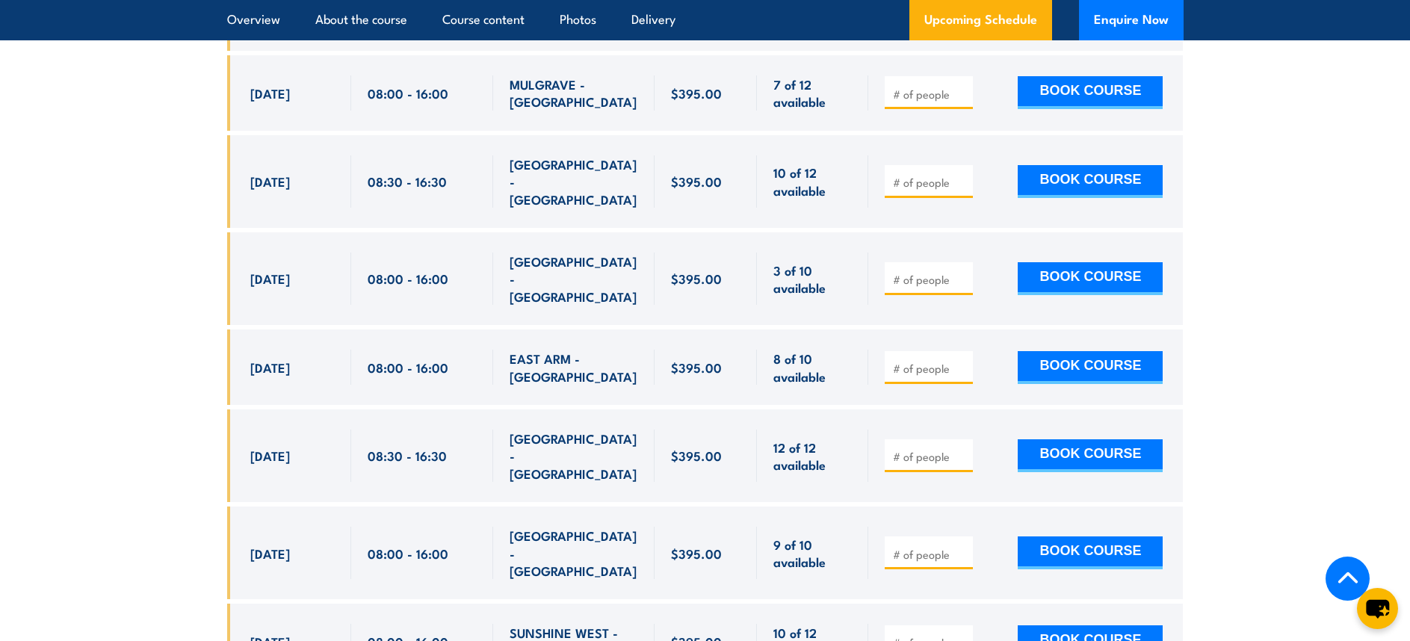
click at [1346, 579] on icon at bounding box center [1348, 579] width 22 height 22
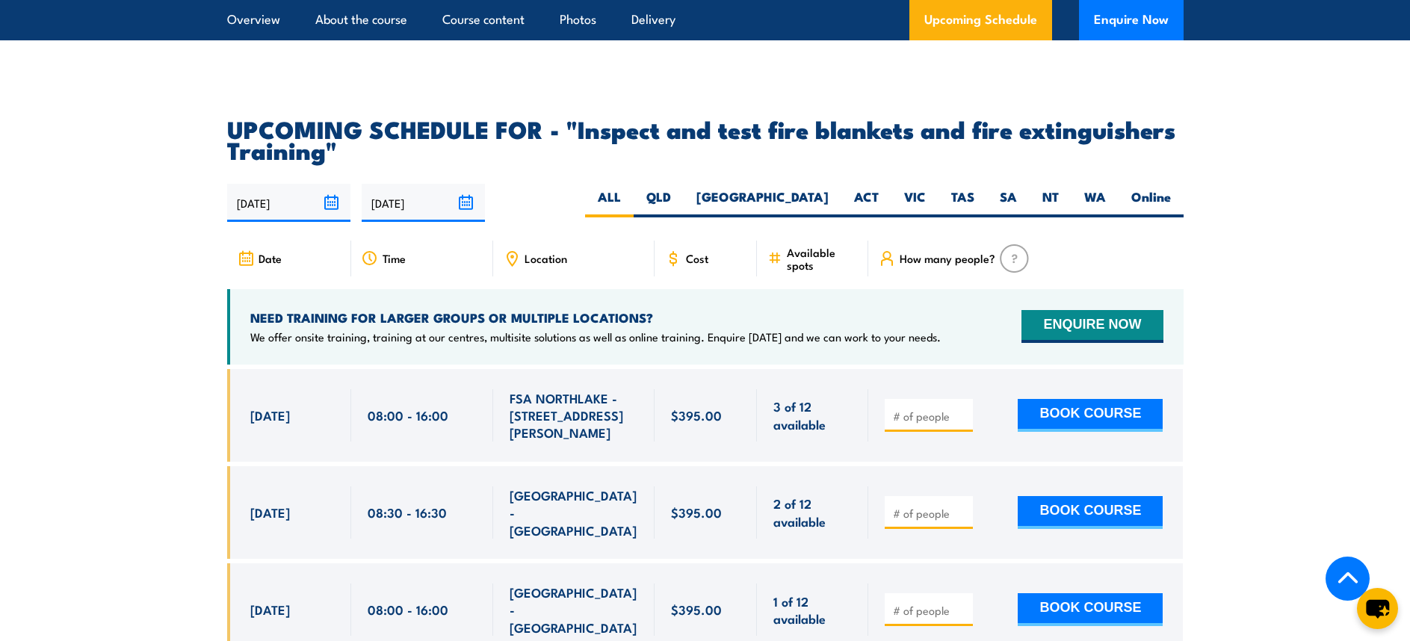
scroll to position [2717, 0]
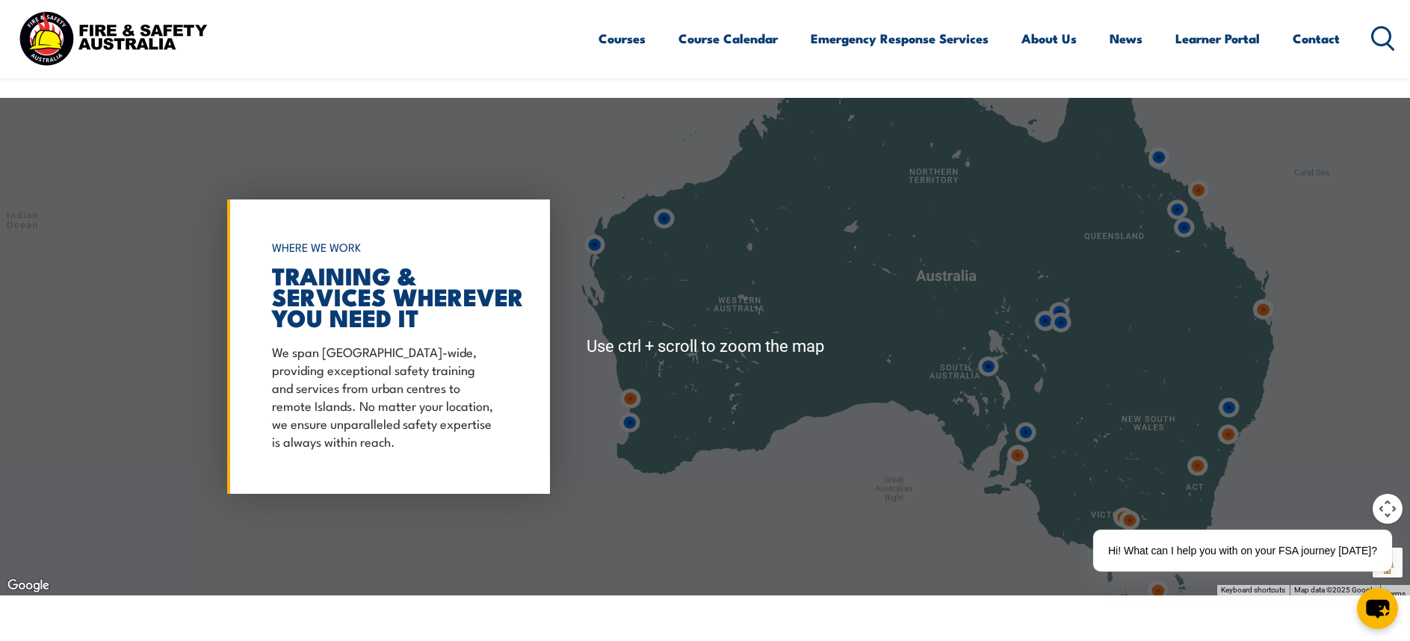
scroll to position [1718, 0]
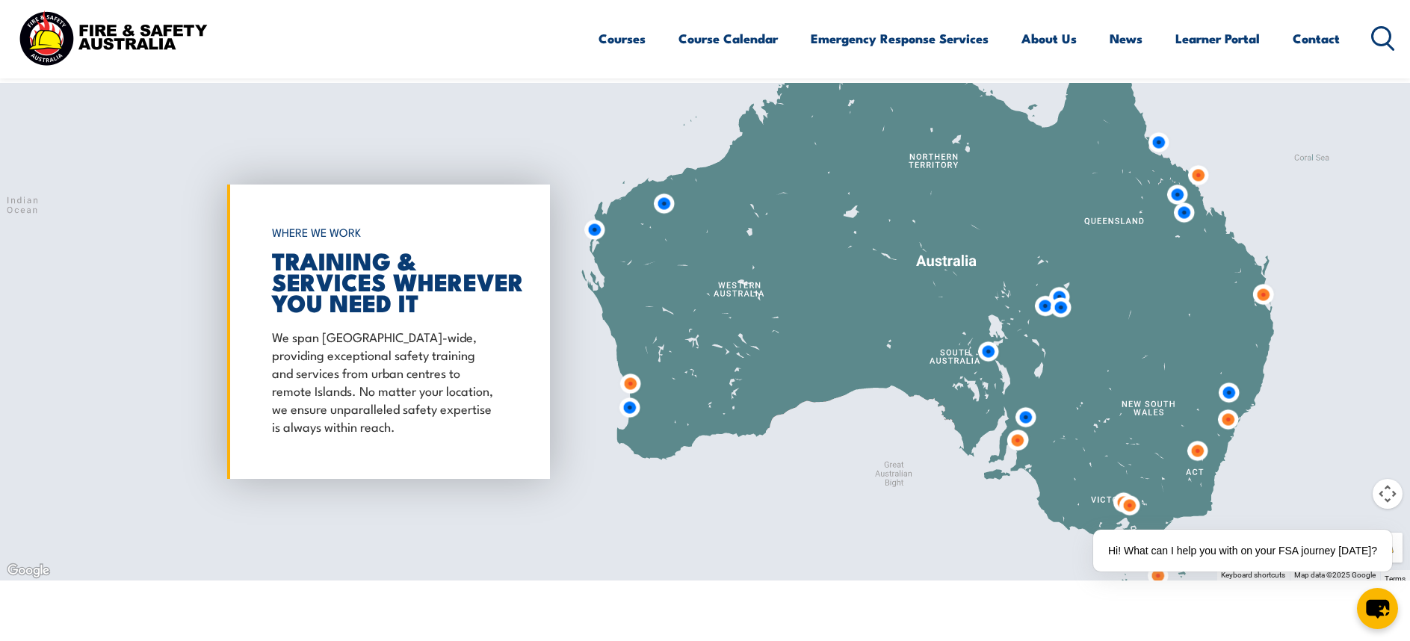
click at [1019, 440] on img at bounding box center [1017, 441] width 28 height 28
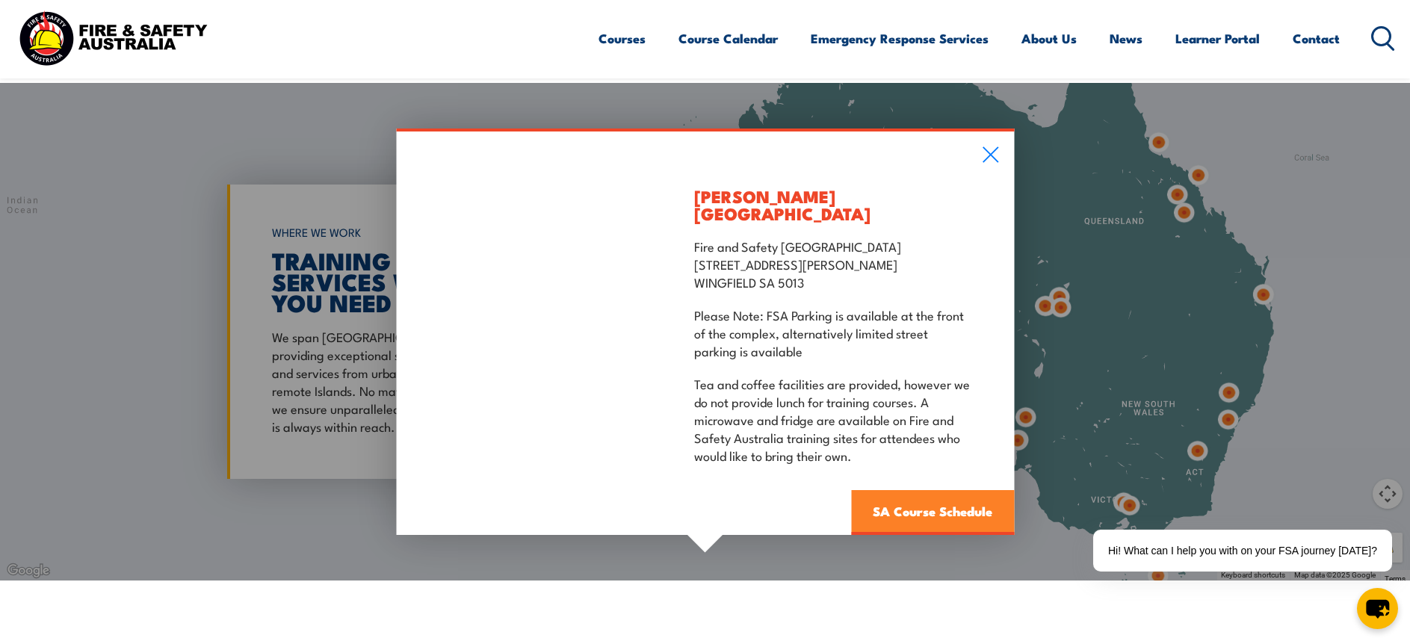
click at [953, 507] on link "SA Course Schedule" at bounding box center [932, 512] width 163 height 45
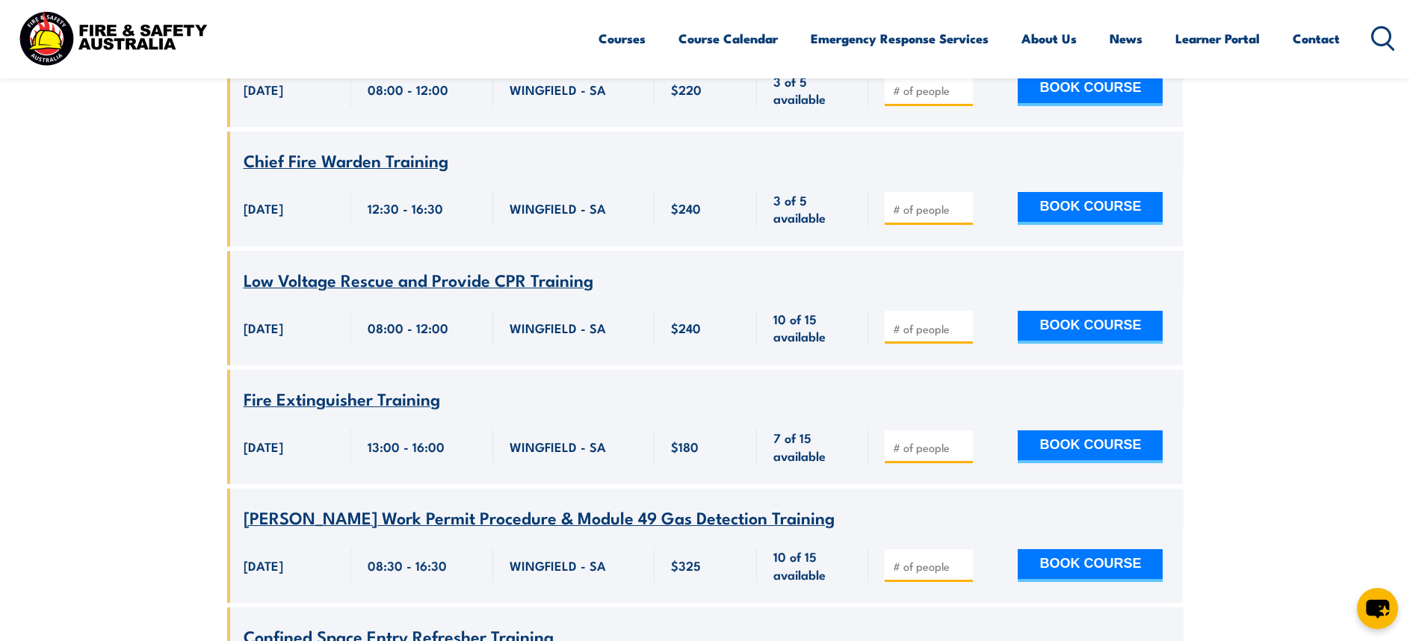
scroll to position [1390, 0]
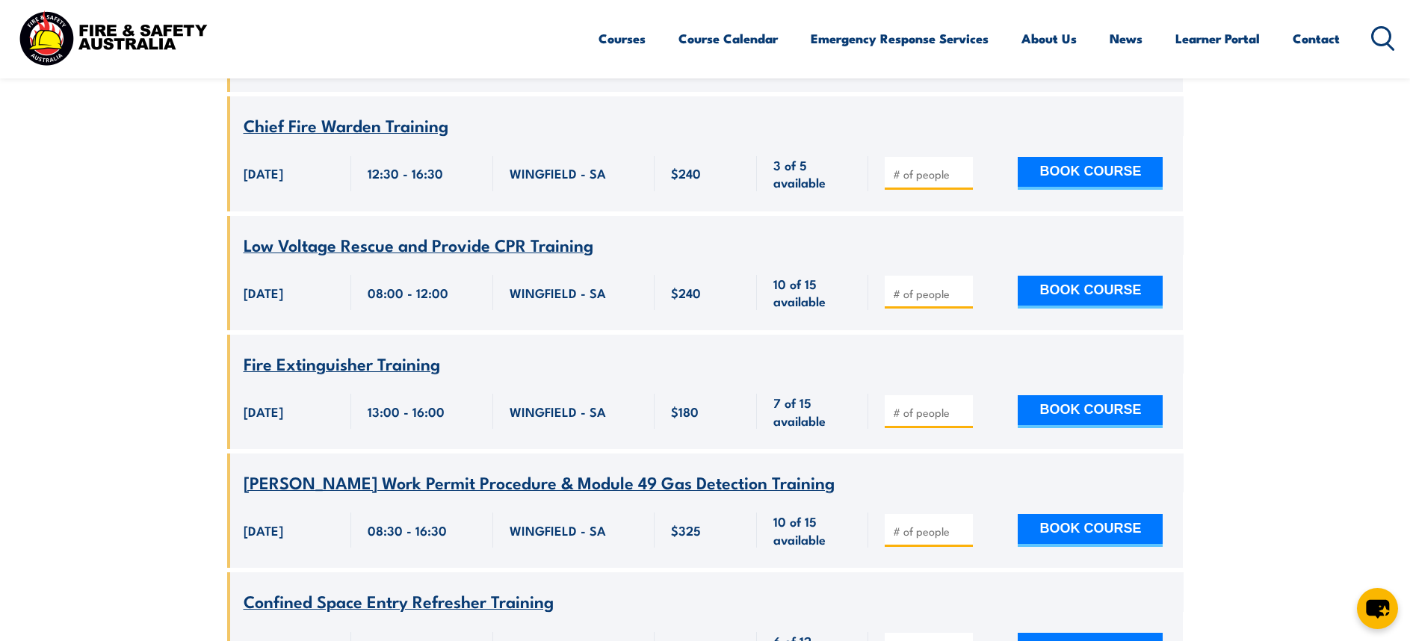
click at [395, 350] on span "Fire Extinguisher Training" at bounding box center [342, 362] width 197 height 25
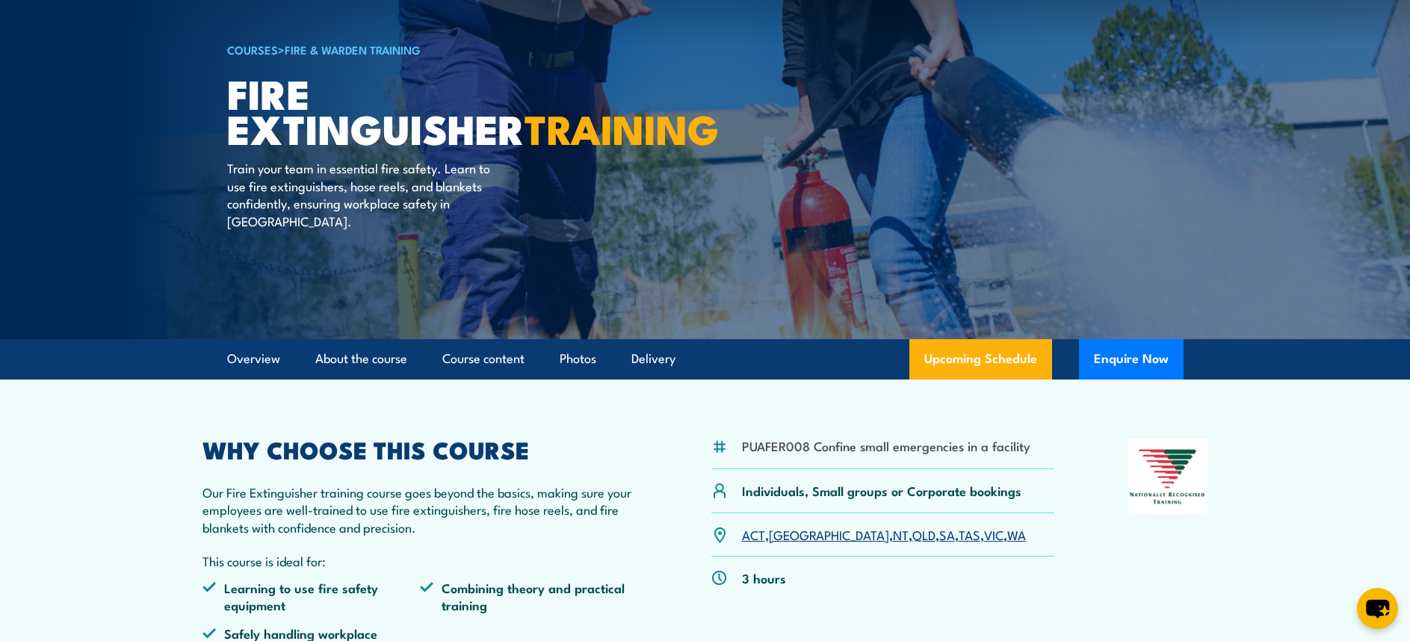
scroll to position [75, 0]
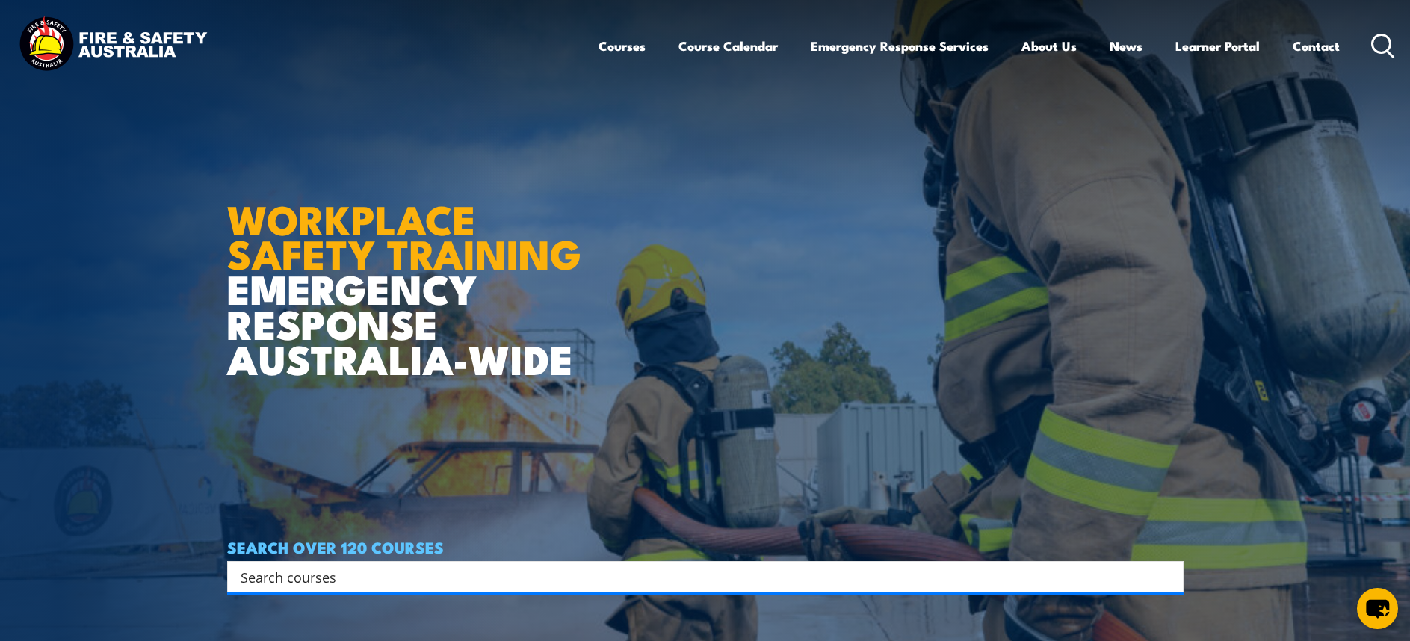
click at [454, 579] on input "Search input" at bounding box center [696, 577] width 910 height 22
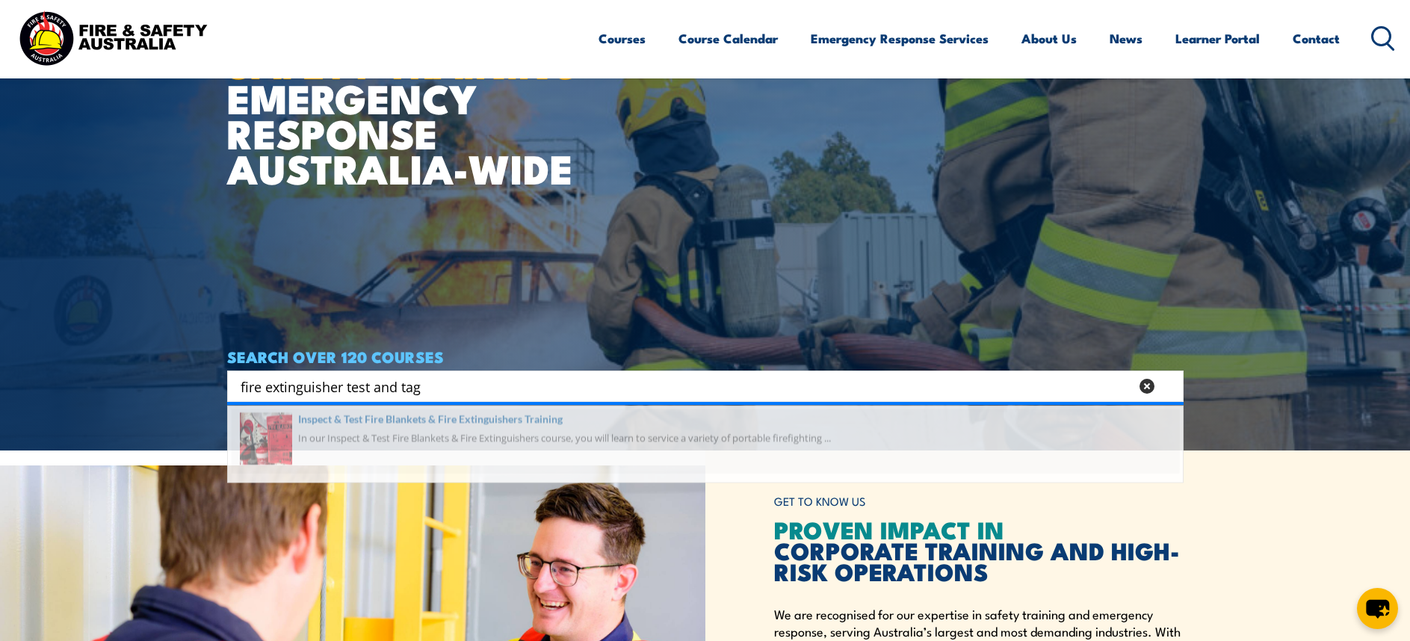
scroll to position [224, 0]
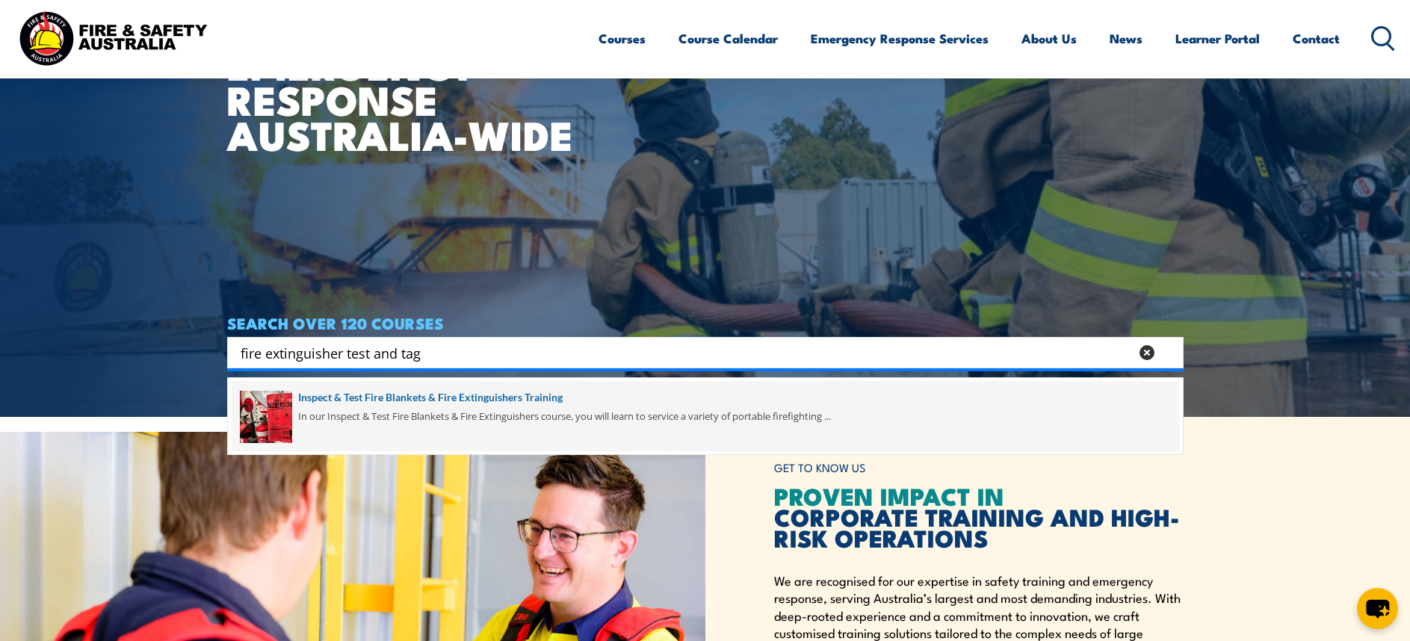
type input "fire extinguisher test and tag"
click at [489, 397] on span at bounding box center [705, 416] width 947 height 70
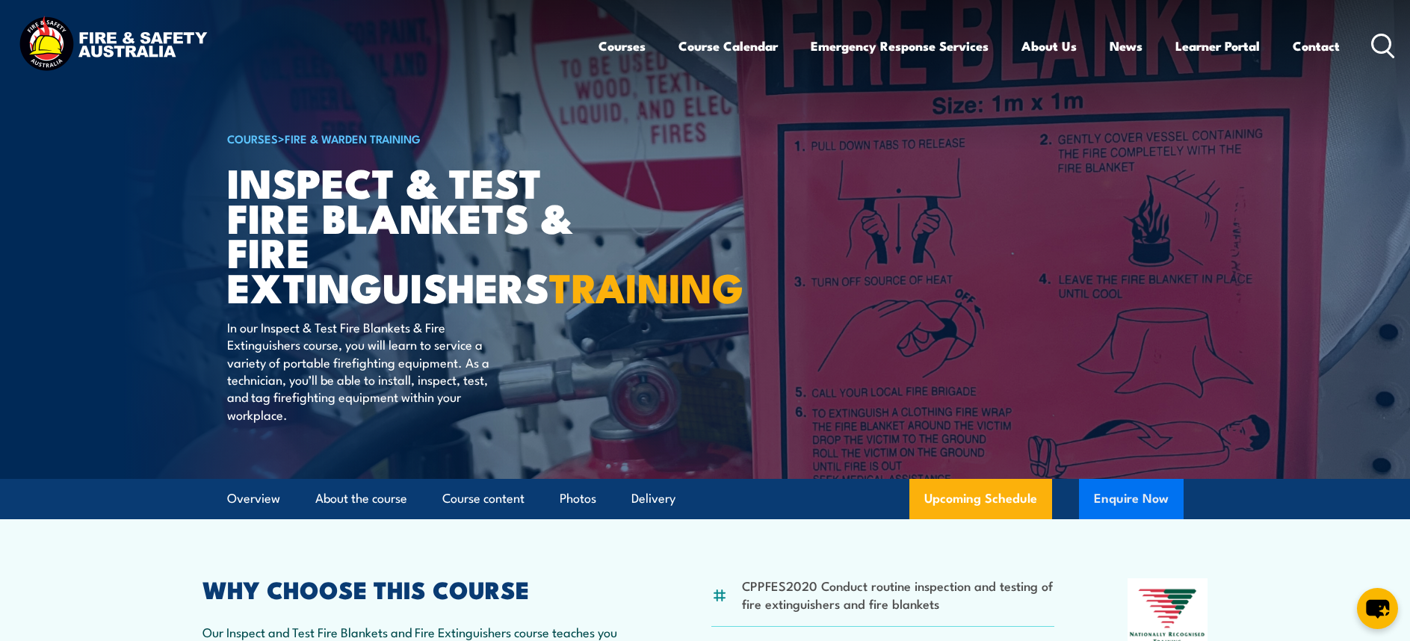
click at [1136, 519] on button "Enquire Now" at bounding box center [1131, 499] width 105 height 40
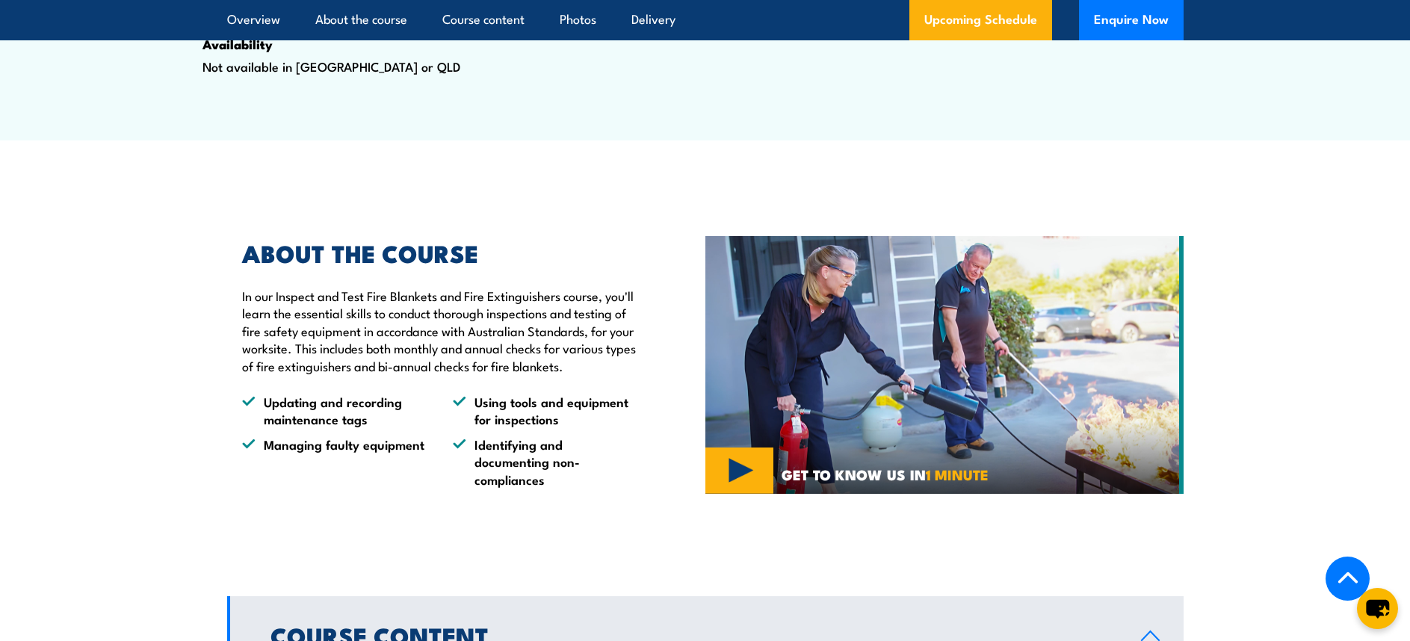
scroll to position [971, 0]
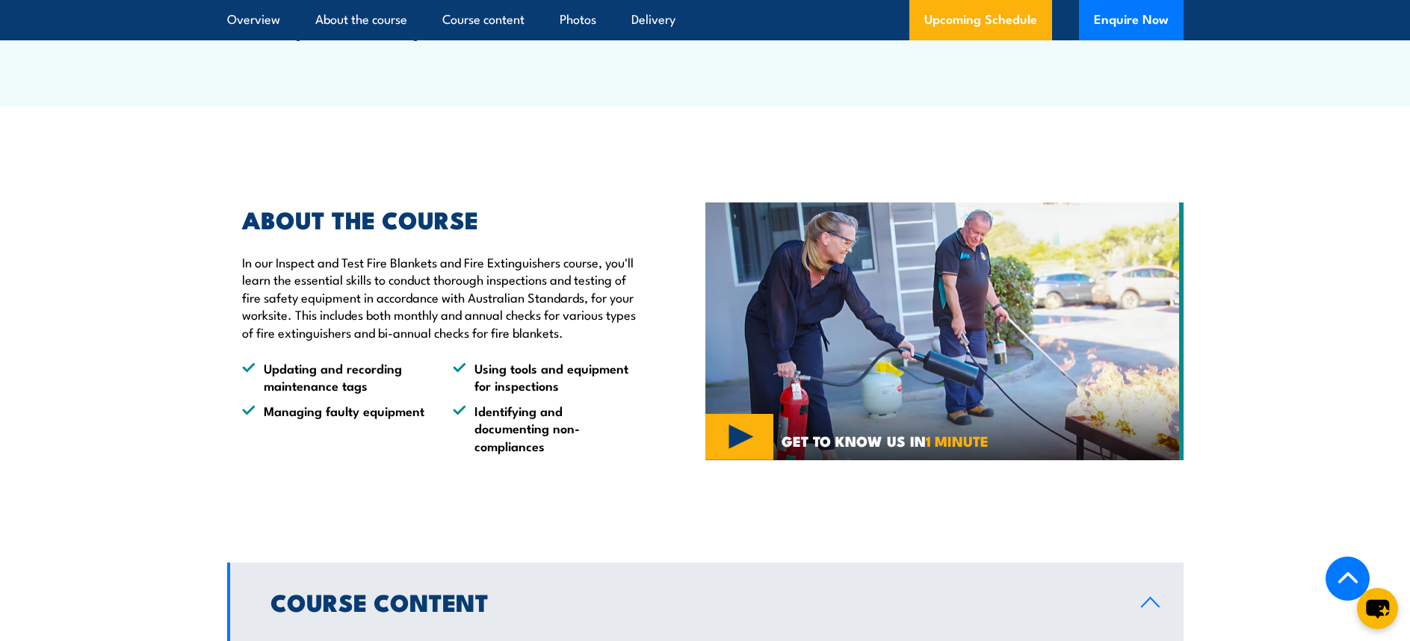
click at [739, 461] on img at bounding box center [944, 331] width 478 height 259
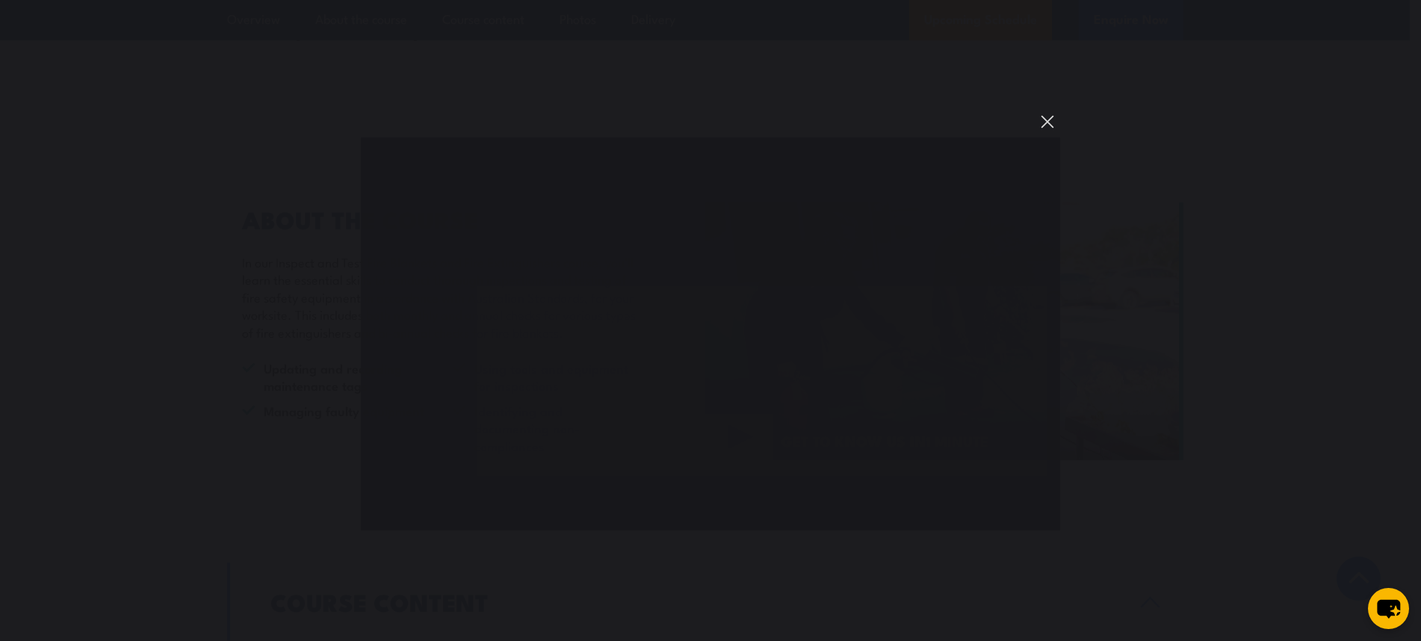
click at [1050, 123] on button "You can close this modal content with the ESC key" at bounding box center [1047, 121] width 25 height 25
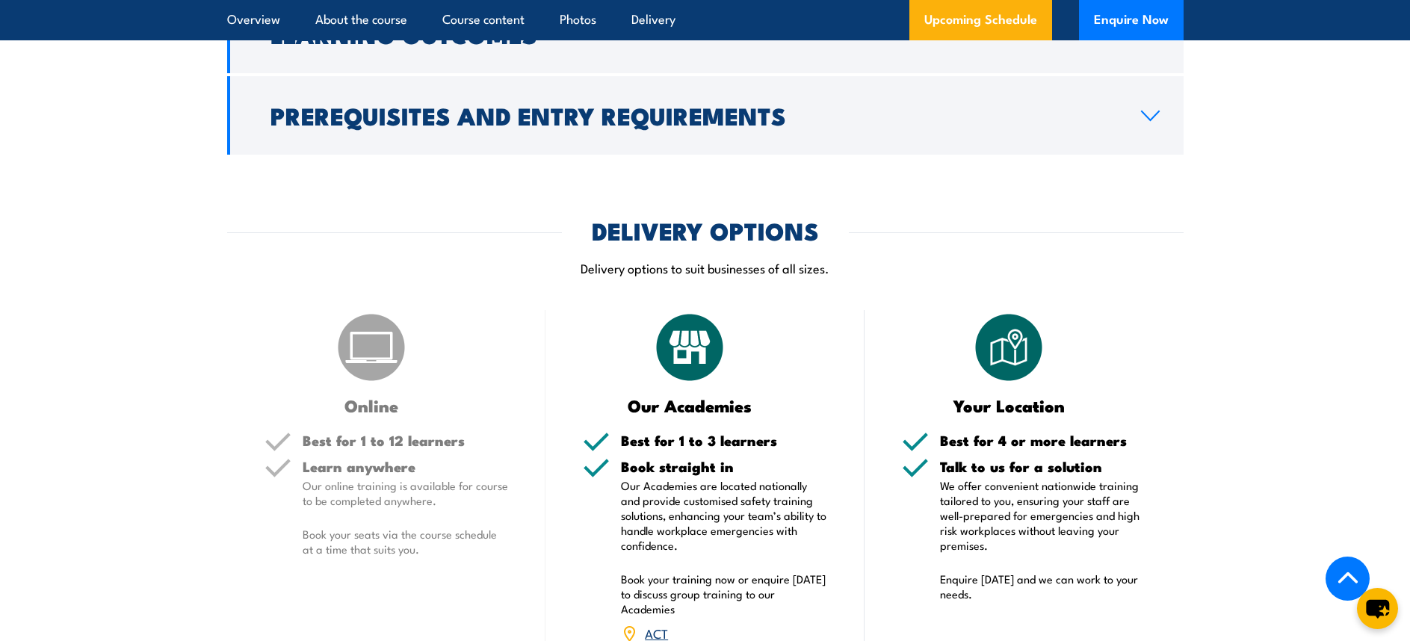
scroll to position [1718, 0]
